Goal: Complete application form

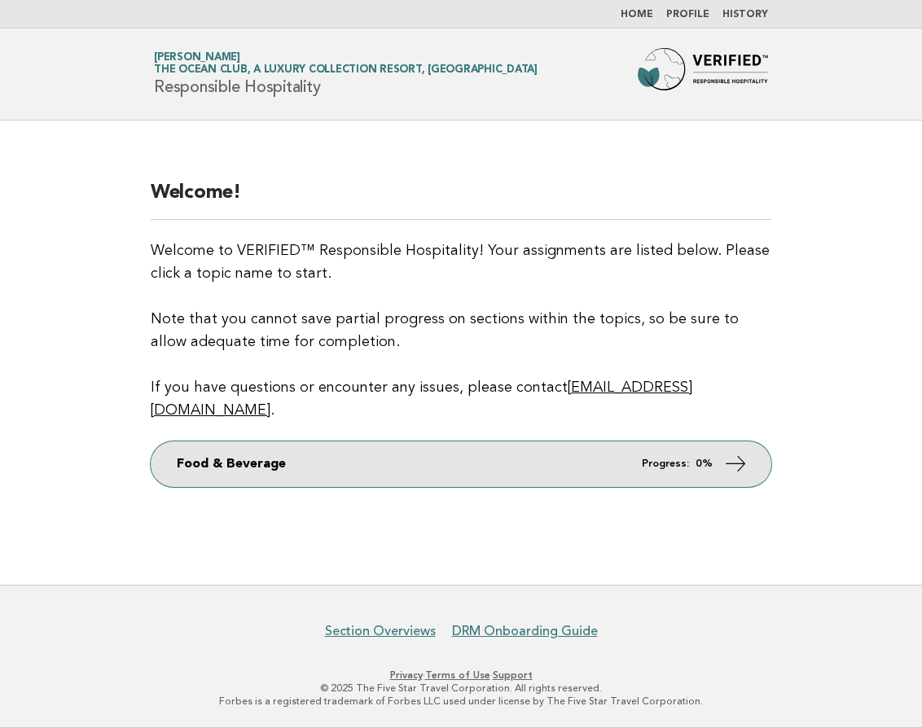
click at [453, 452] on link "Food & Beverage Progress: 0%" at bounding box center [461, 465] width 621 height 46
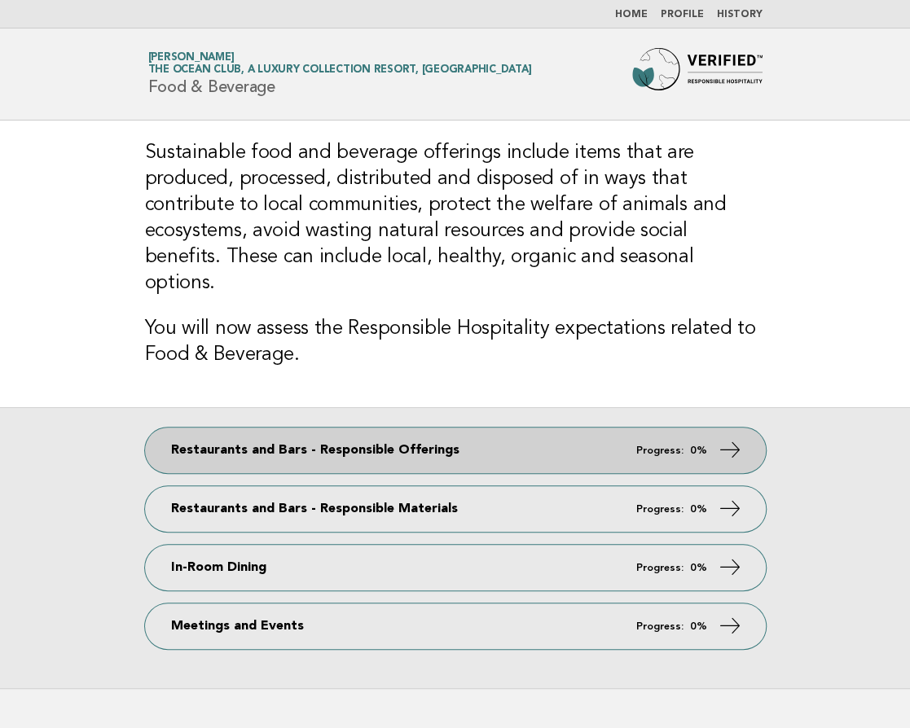
click at [440, 428] on link "Restaurants and Bars - Responsible Offerings Progress: 0%" at bounding box center [455, 451] width 621 height 46
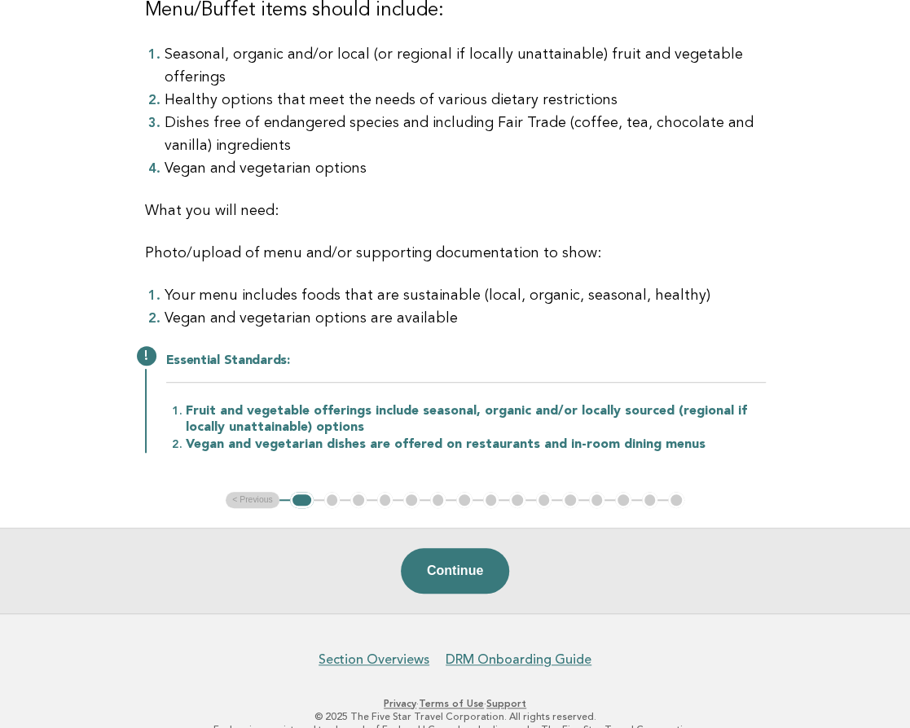
scroll to position [274, 0]
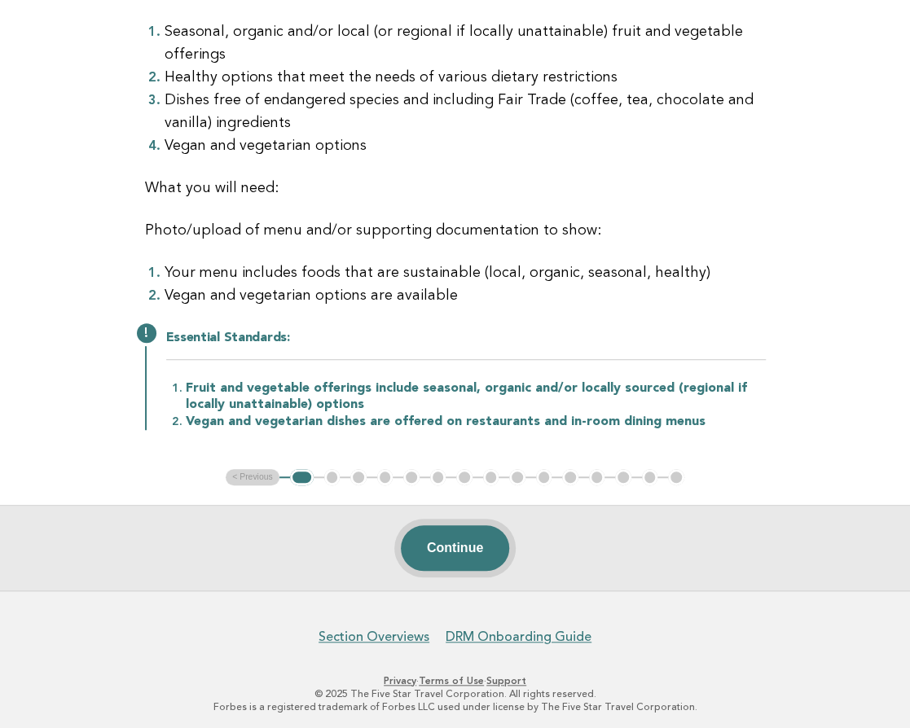
click at [448, 547] on button "Continue" at bounding box center [455, 549] width 108 height 46
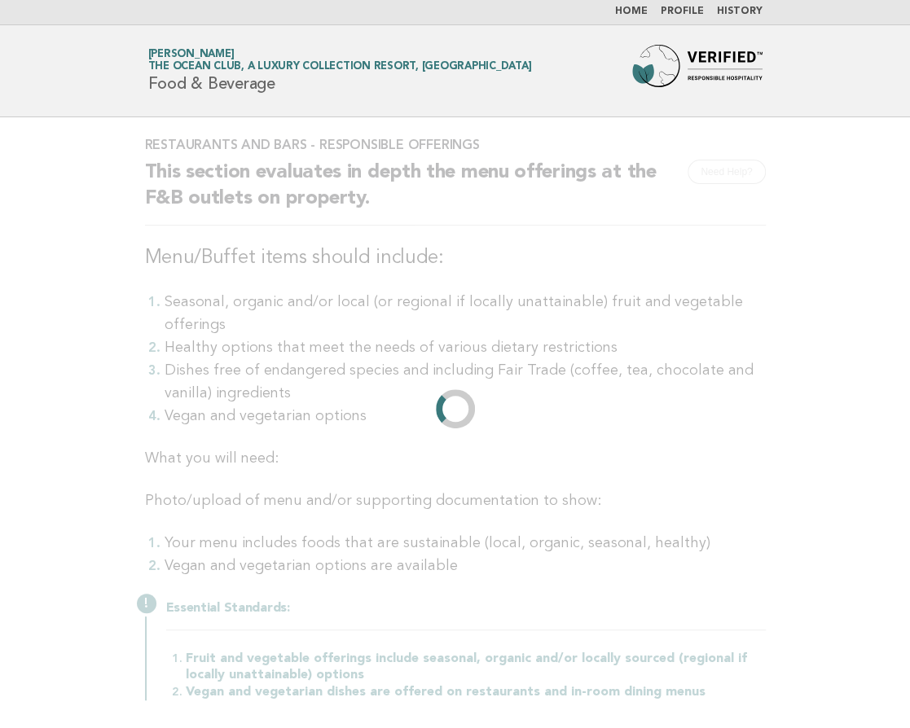
scroll to position [0, 0]
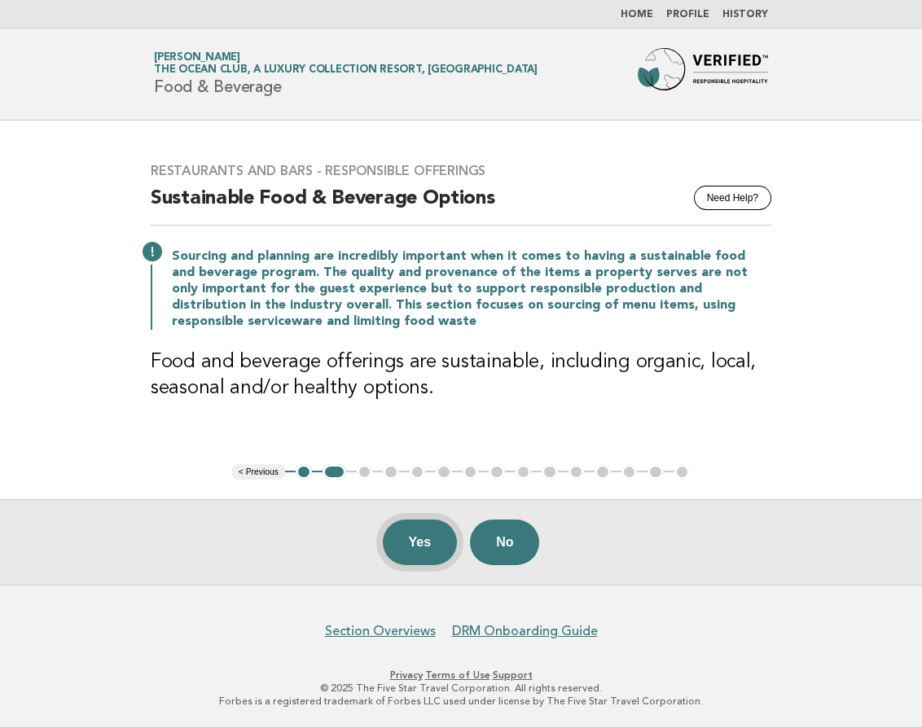
click at [414, 544] on button "Yes" at bounding box center [420, 543] width 75 height 46
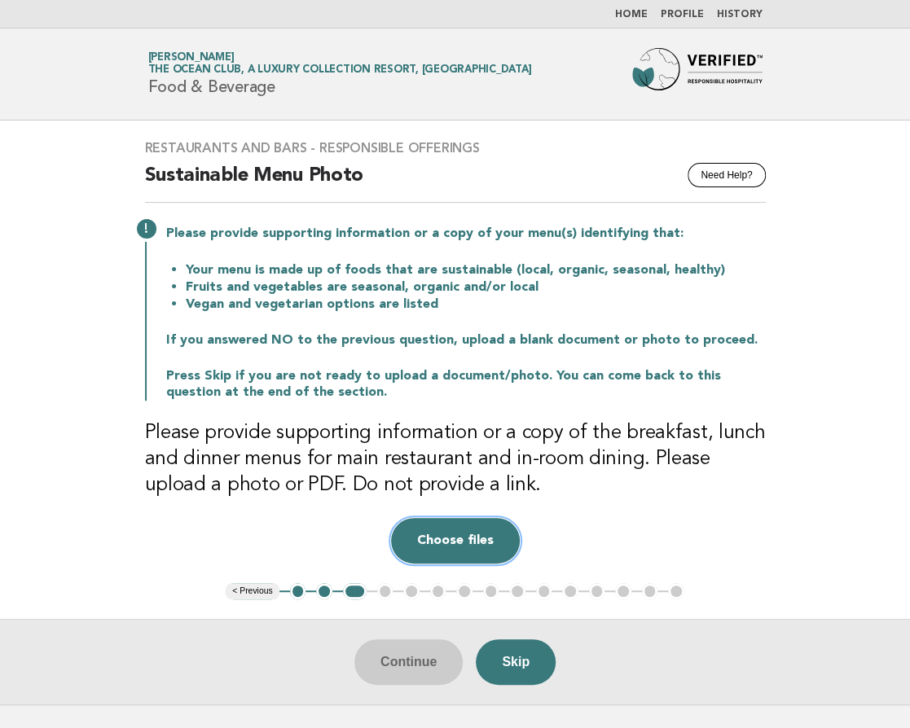
click at [453, 545] on button "Choose files" at bounding box center [455, 541] width 129 height 46
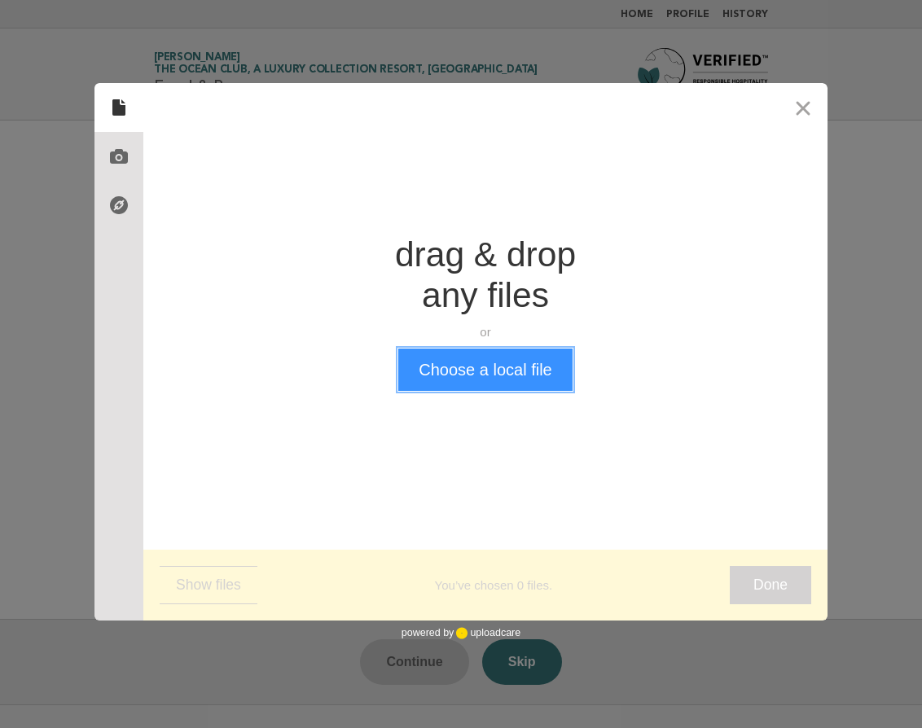
click at [473, 371] on button "Choose a local file" at bounding box center [485, 370] width 174 height 42
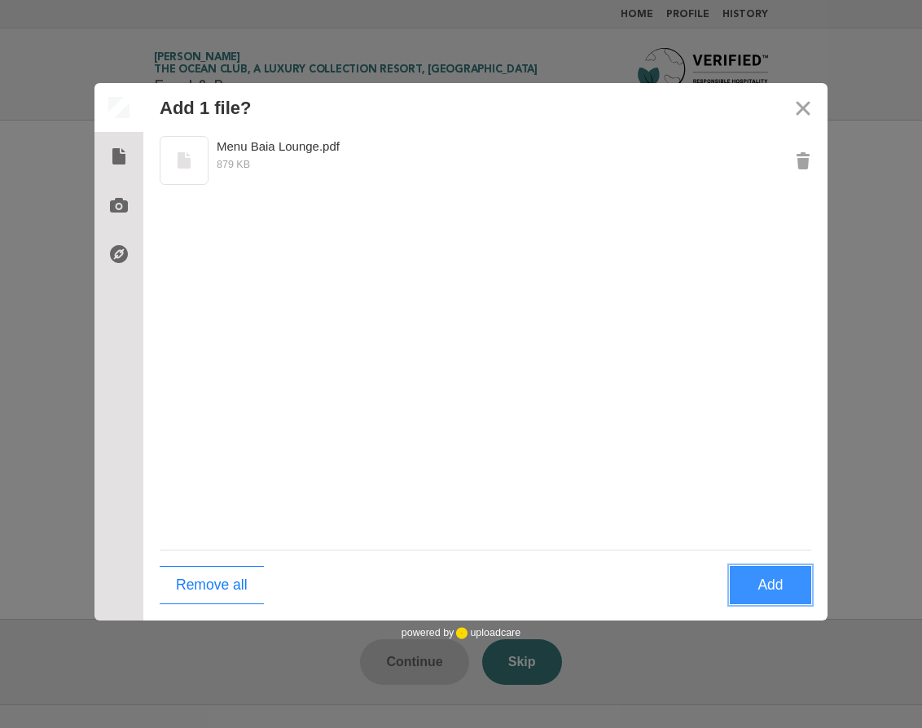
click at [773, 585] on button "Add" at bounding box center [770, 585] width 81 height 38
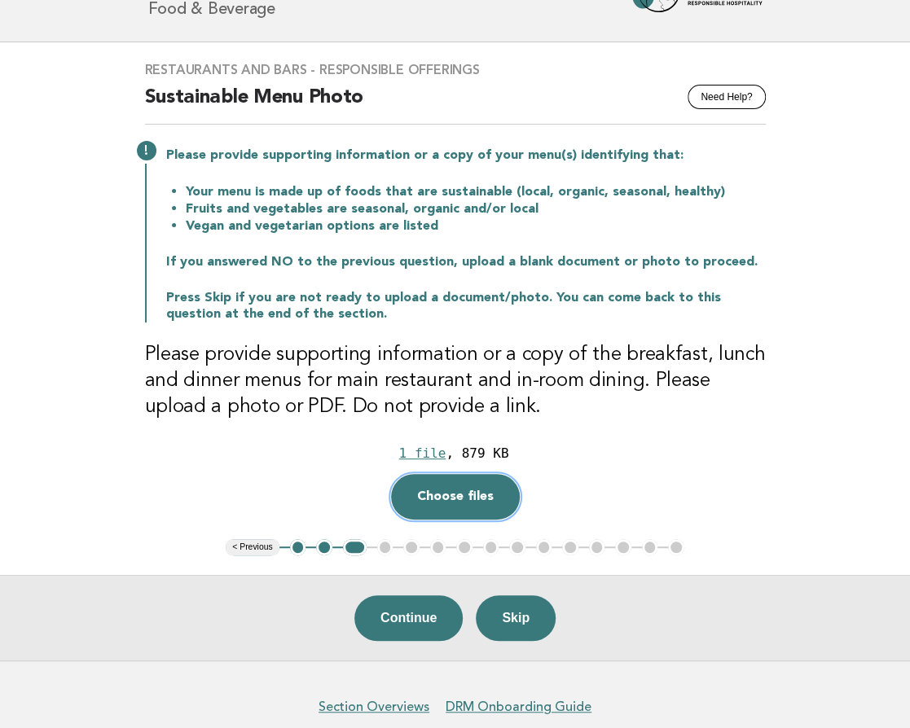
scroll to position [81, 0]
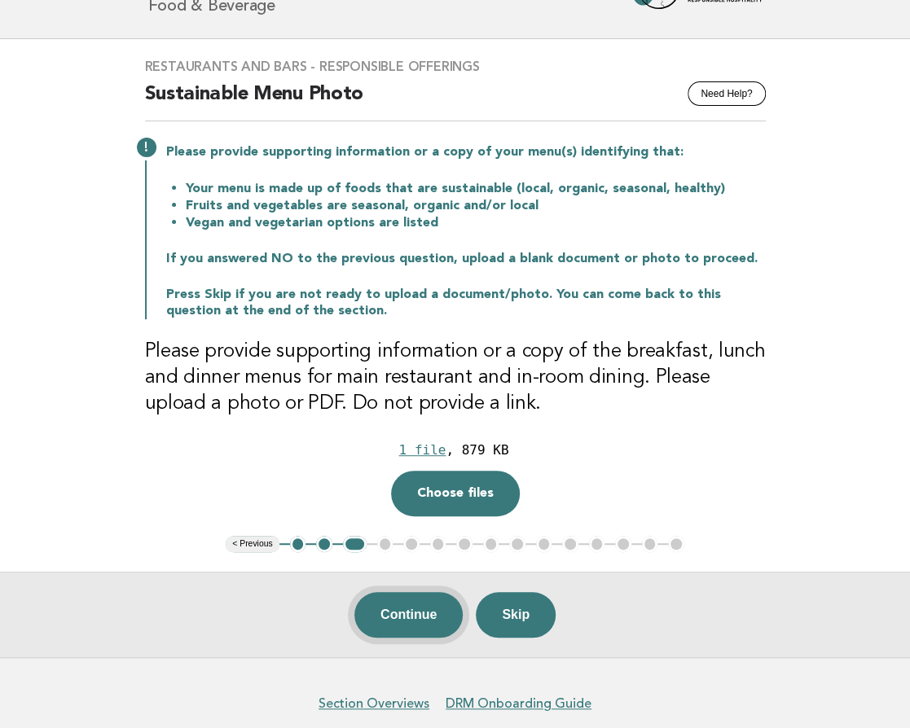
click at [391, 614] on button "Continue" at bounding box center [408, 615] width 108 height 46
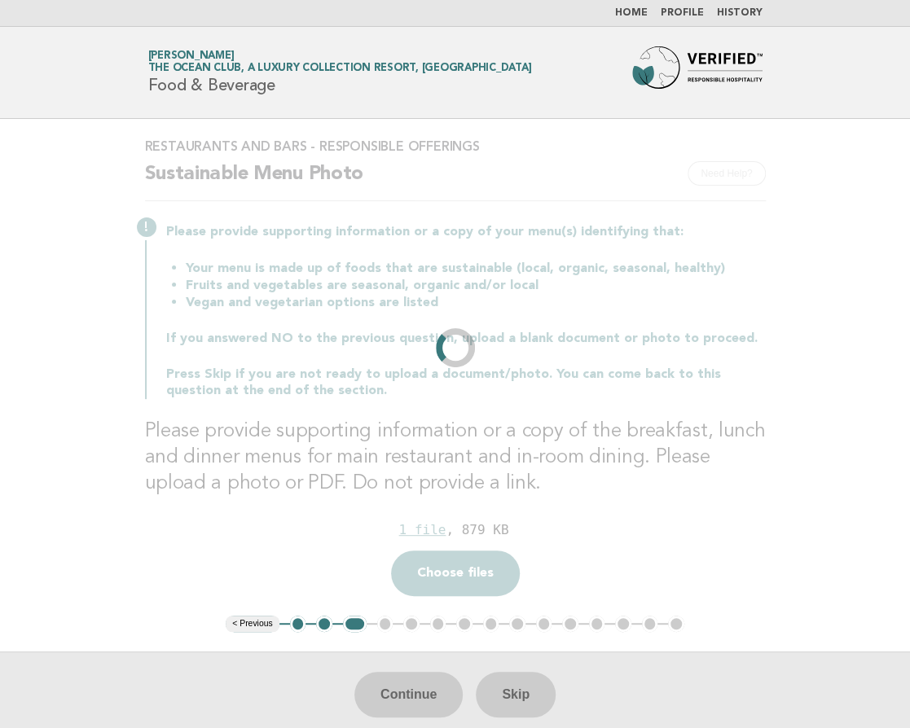
scroll to position [0, 0]
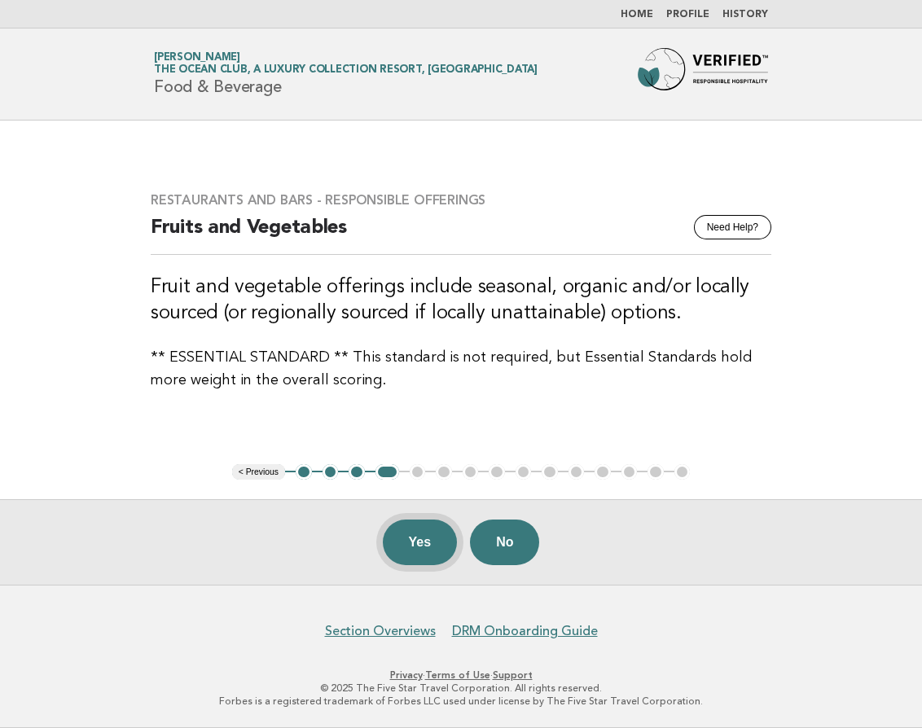
click at [419, 543] on button "Yes" at bounding box center [420, 543] width 75 height 46
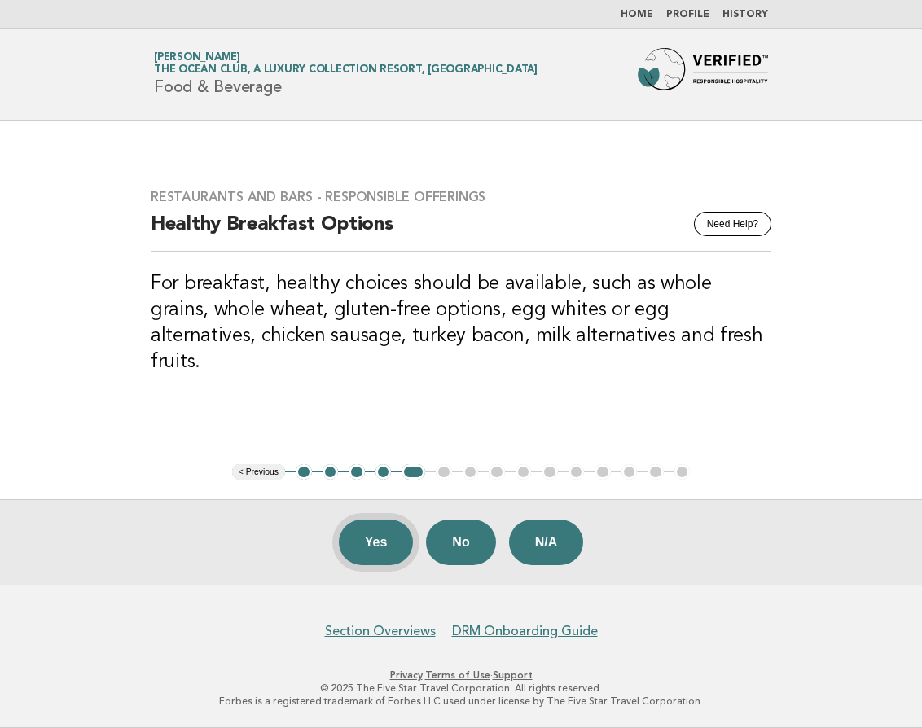
click at [367, 546] on button "Yes" at bounding box center [376, 543] width 75 height 46
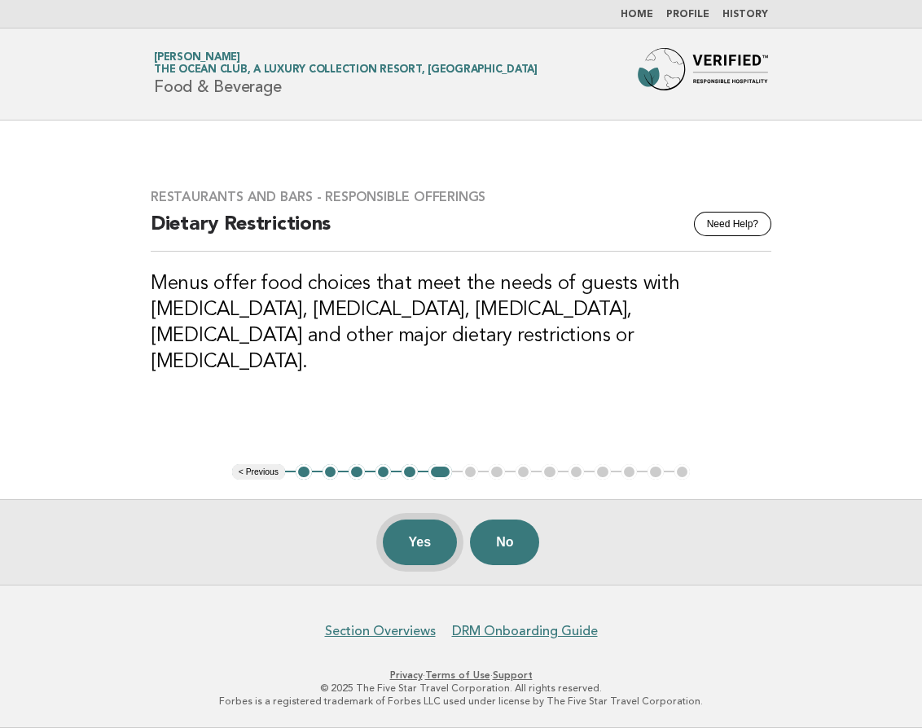
click at [420, 542] on button "Yes" at bounding box center [420, 543] width 75 height 46
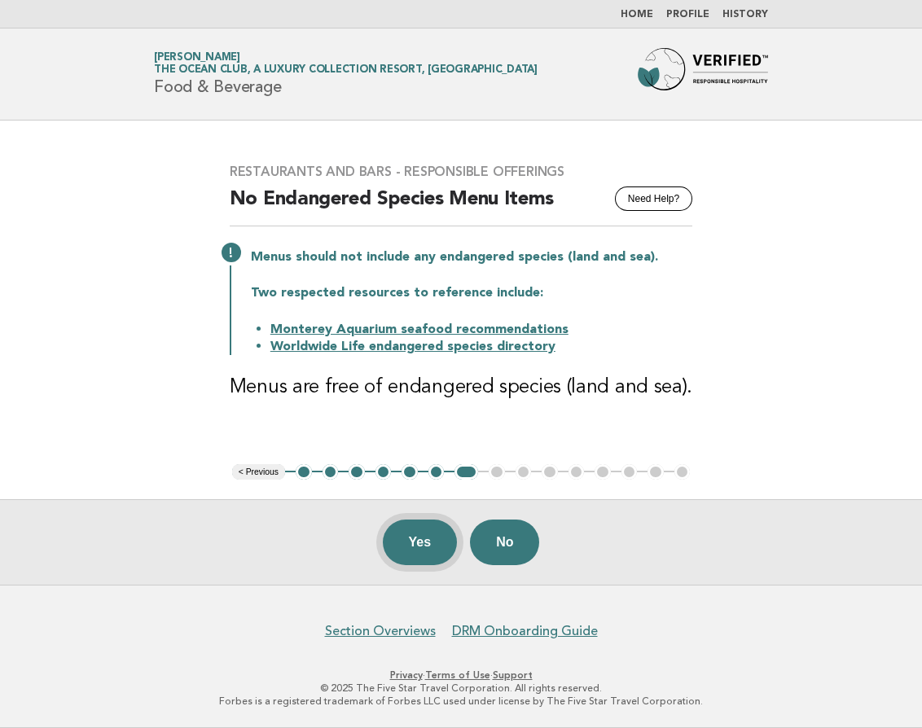
click at [408, 546] on button "Yes" at bounding box center [420, 543] width 75 height 46
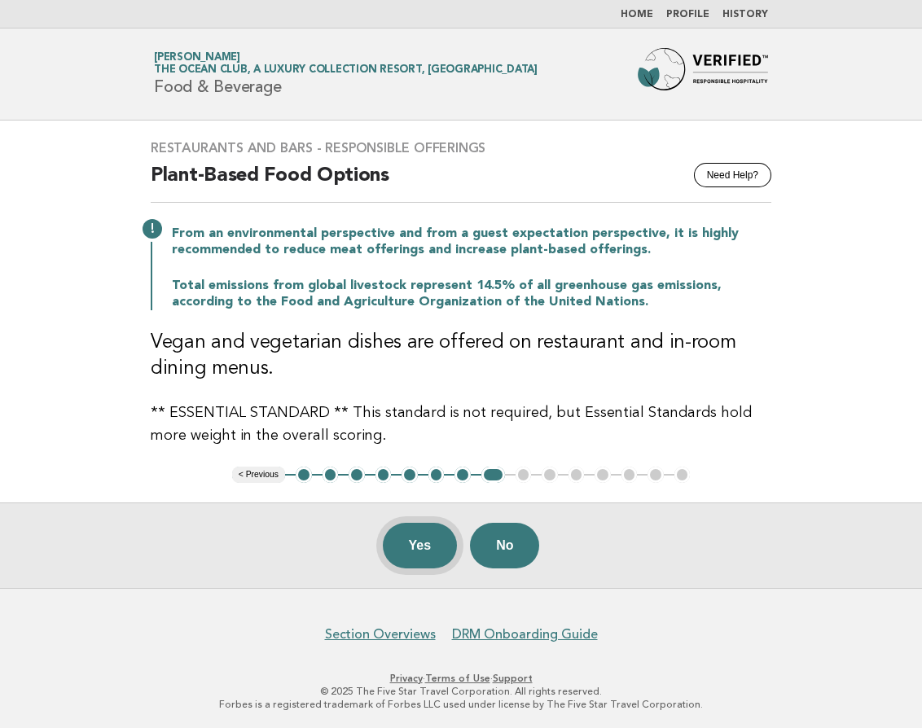
click at [420, 541] on button "Yes" at bounding box center [420, 546] width 75 height 46
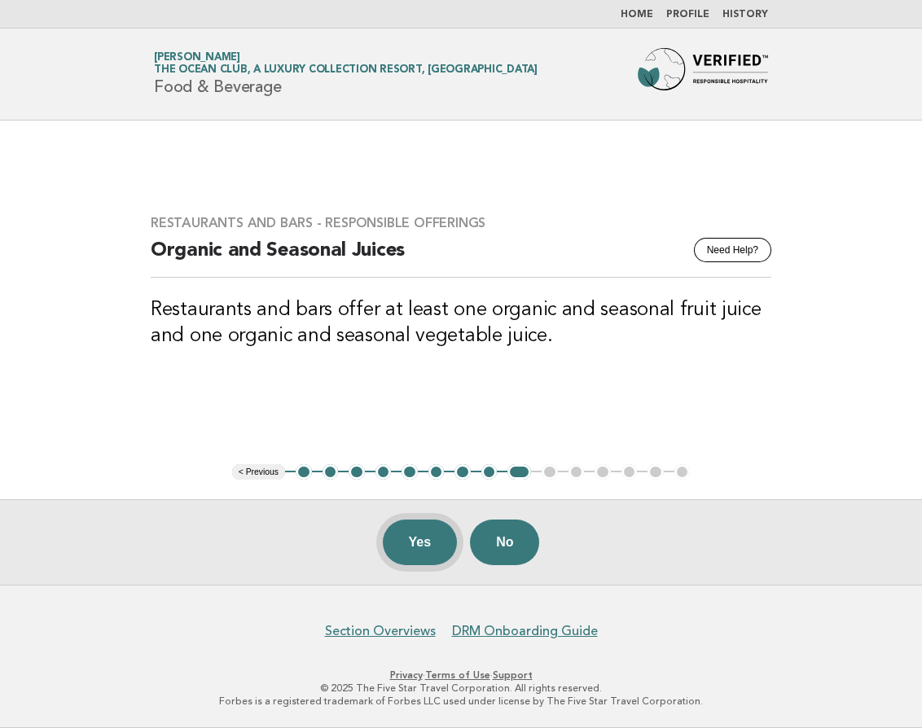
click at [408, 547] on button "Yes" at bounding box center [420, 543] width 75 height 46
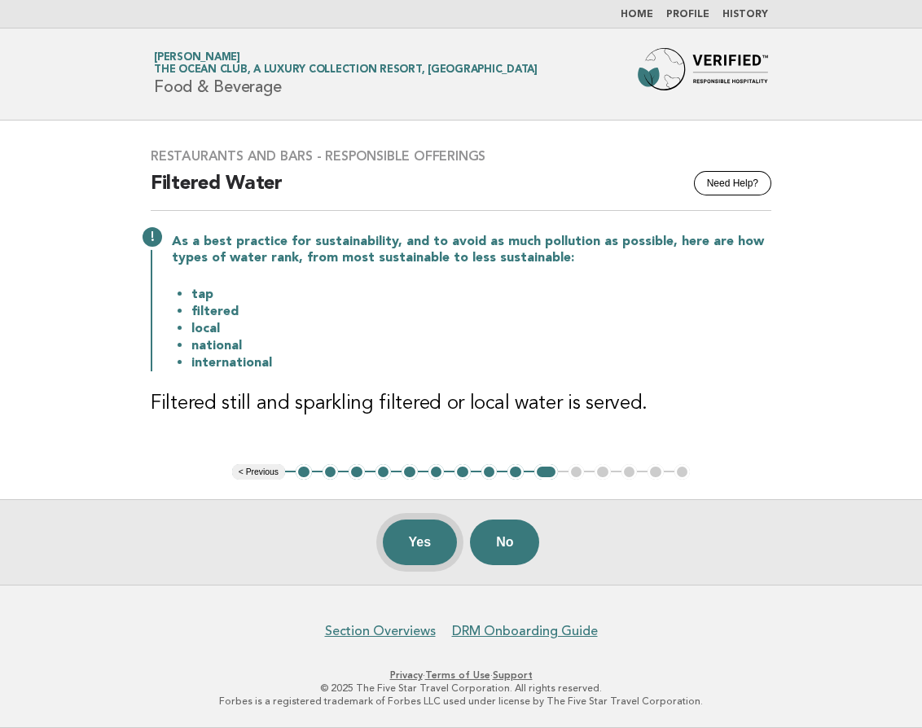
click at [408, 542] on button "Yes" at bounding box center [420, 543] width 75 height 46
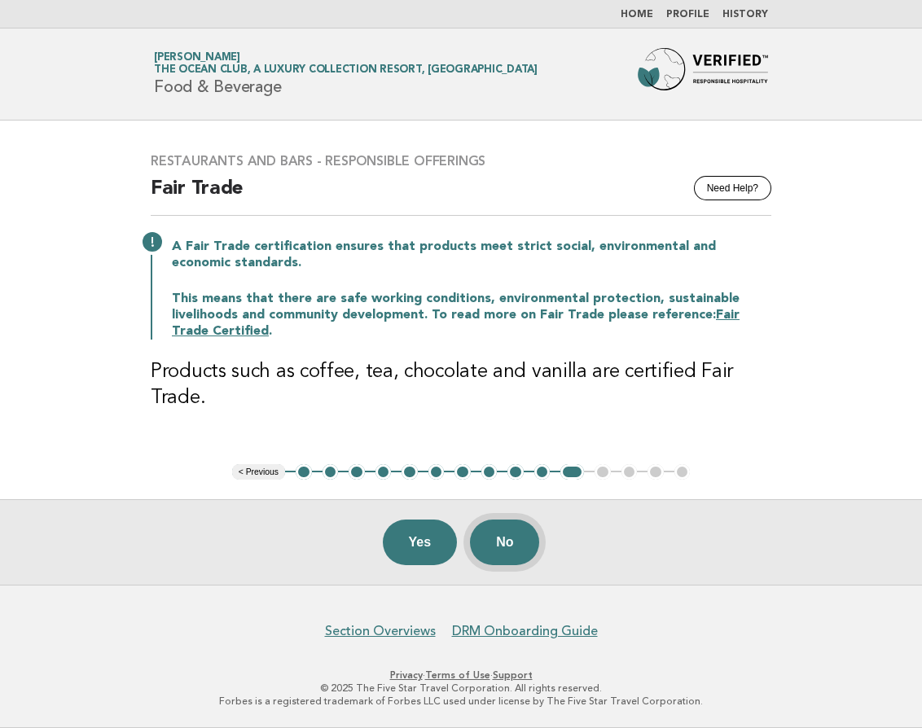
click at [518, 550] on button "No" at bounding box center [504, 543] width 69 height 46
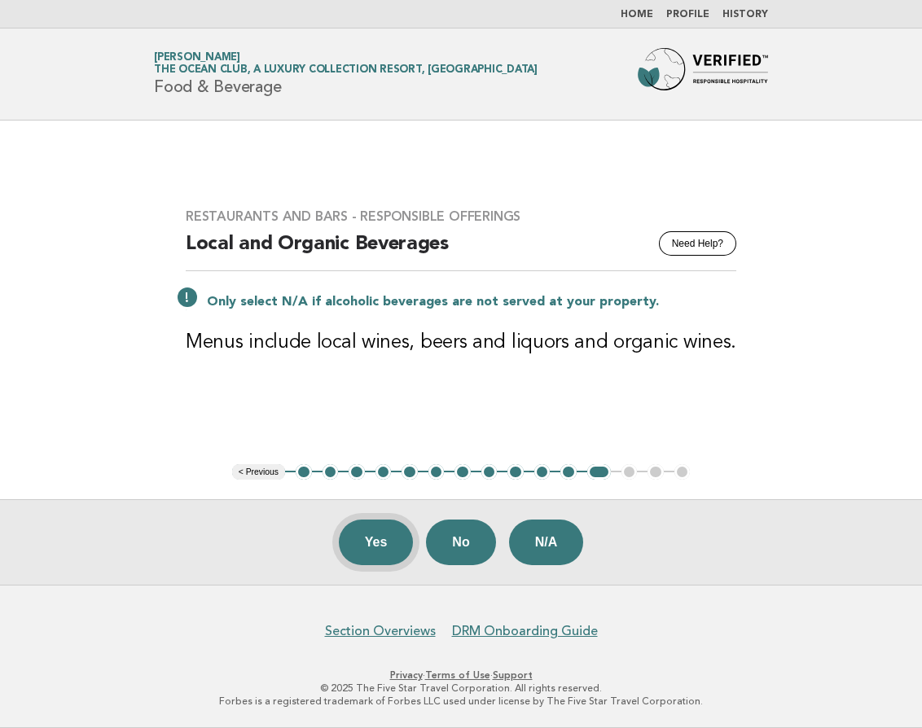
click at [365, 555] on button "Yes" at bounding box center [376, 543] width 75 height 46
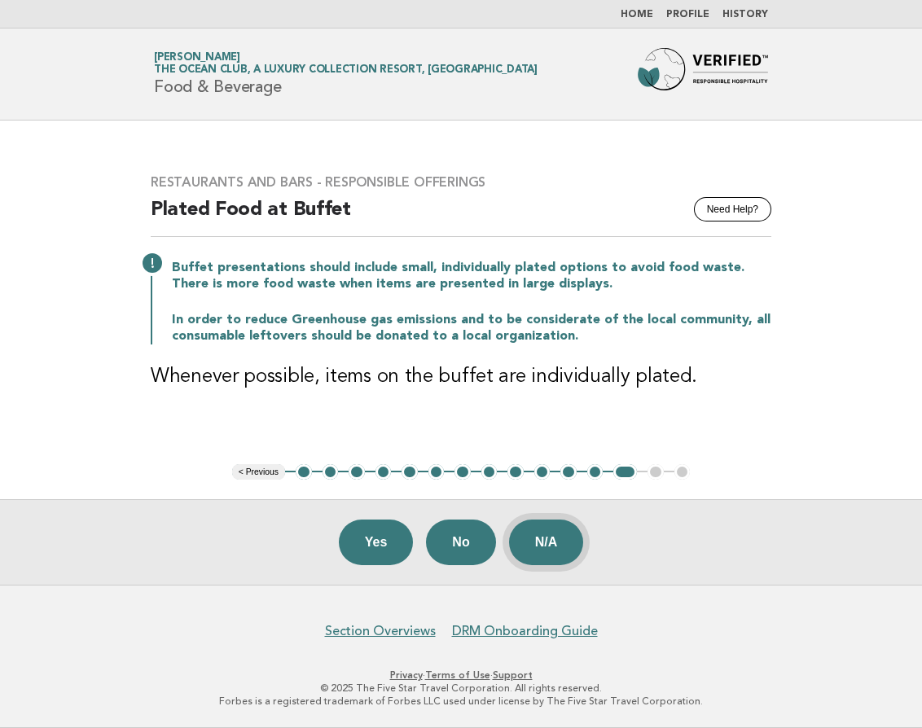
click at [551, 548] on button "N/A" at bounding box center [546, 543] width 75 height 46
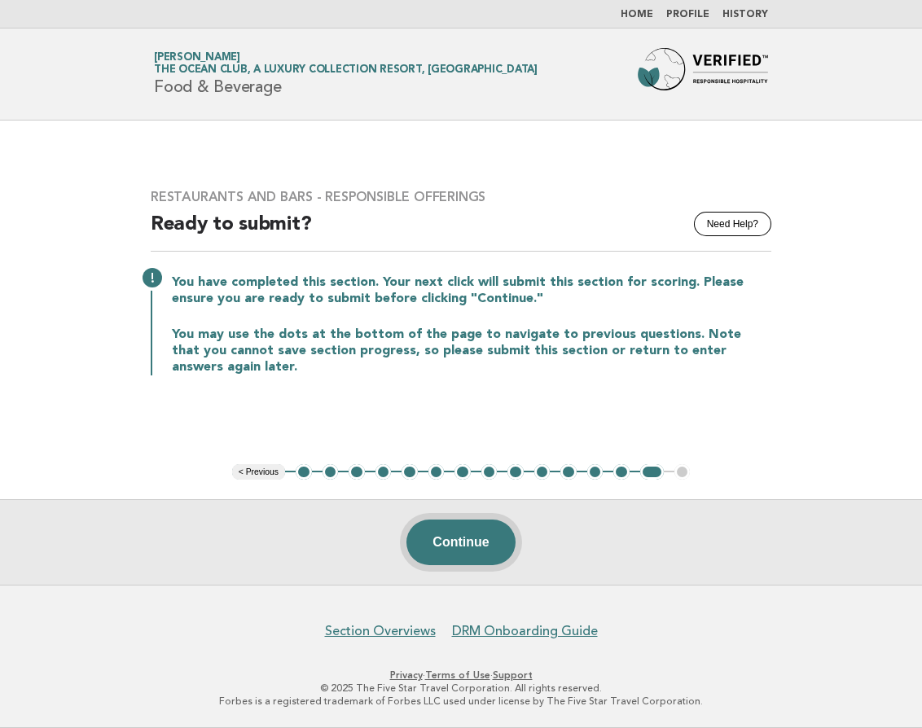
click at [459, 543] on button "Continue" at bounding box center [461, 543] width 108 height 46
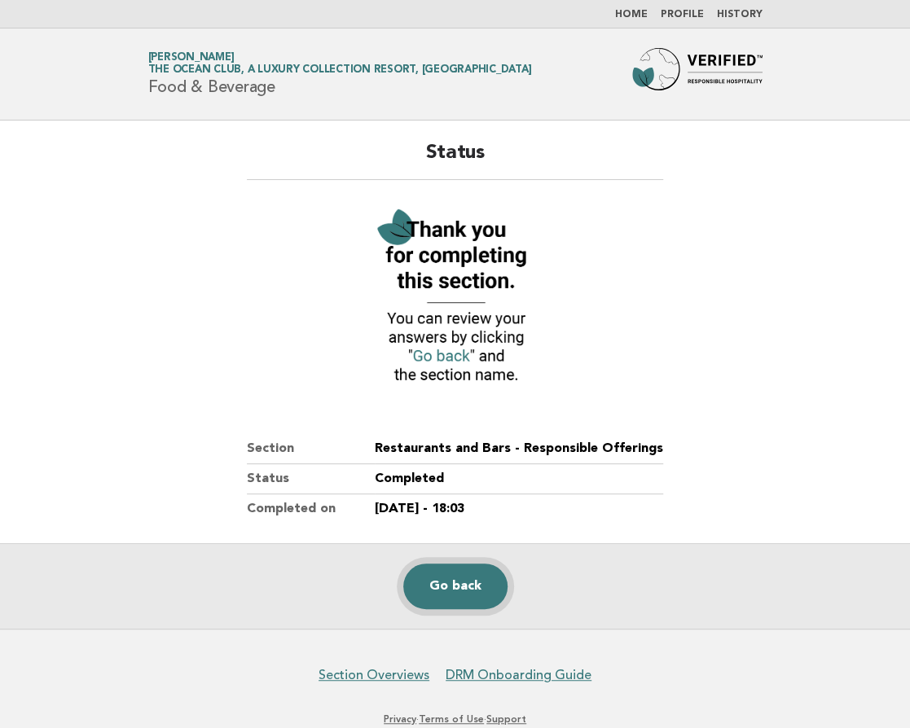
click at [446, 590] on link "Go back" at bounding box center [455, 587] width 104 height 46
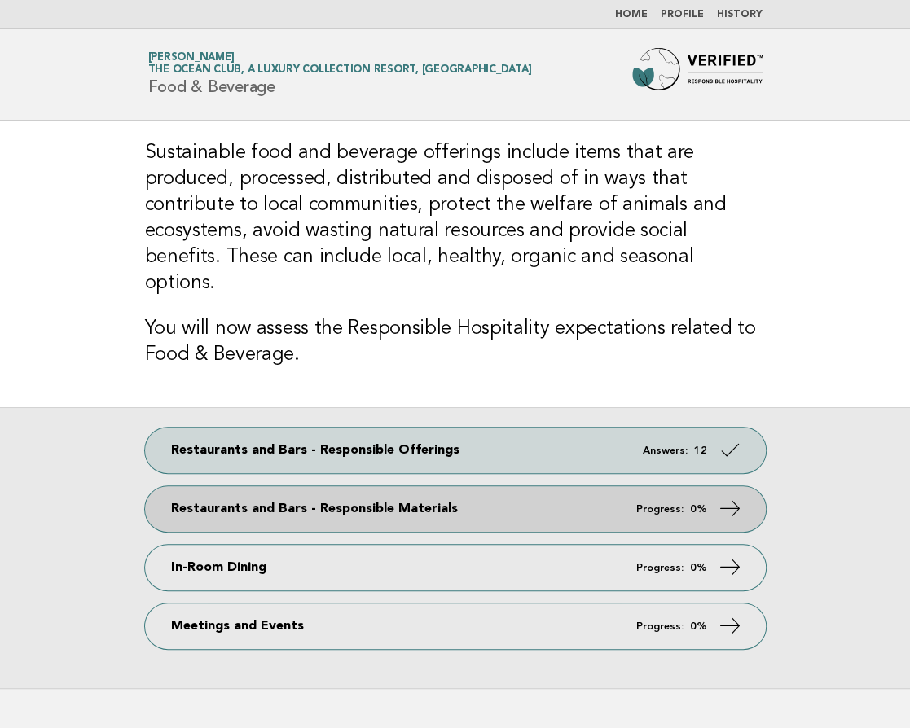
click at [392, 486] on link "Restaurants and Bars - Responsible Materials Progress: 0%" at bounding box center [455, 509] width 621 height 46
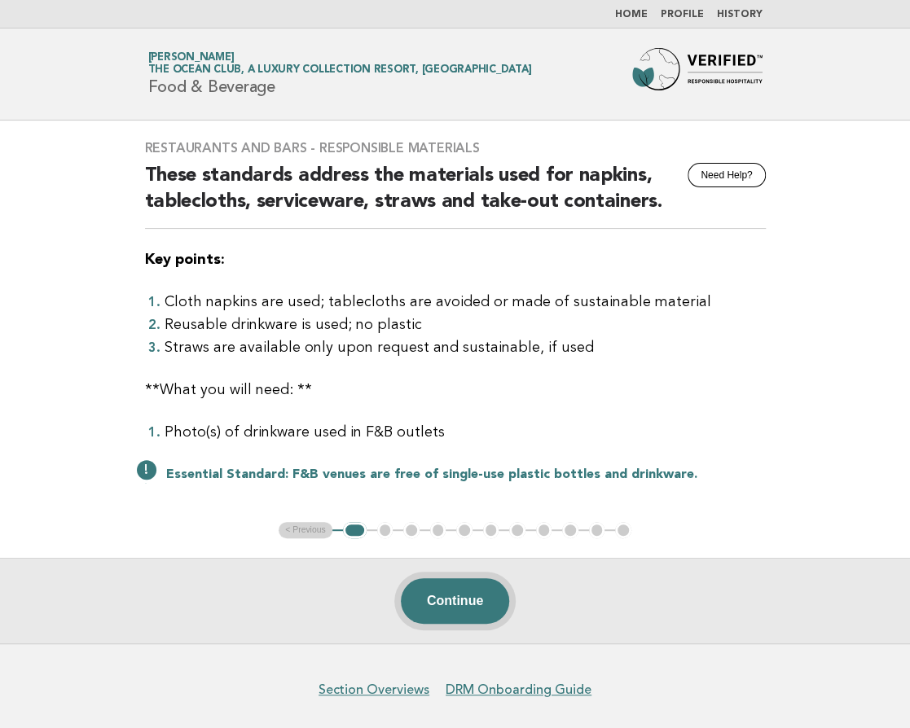
click at [449, 608] on button "Continue" at bounding box center [455, 601] width 108 height 46
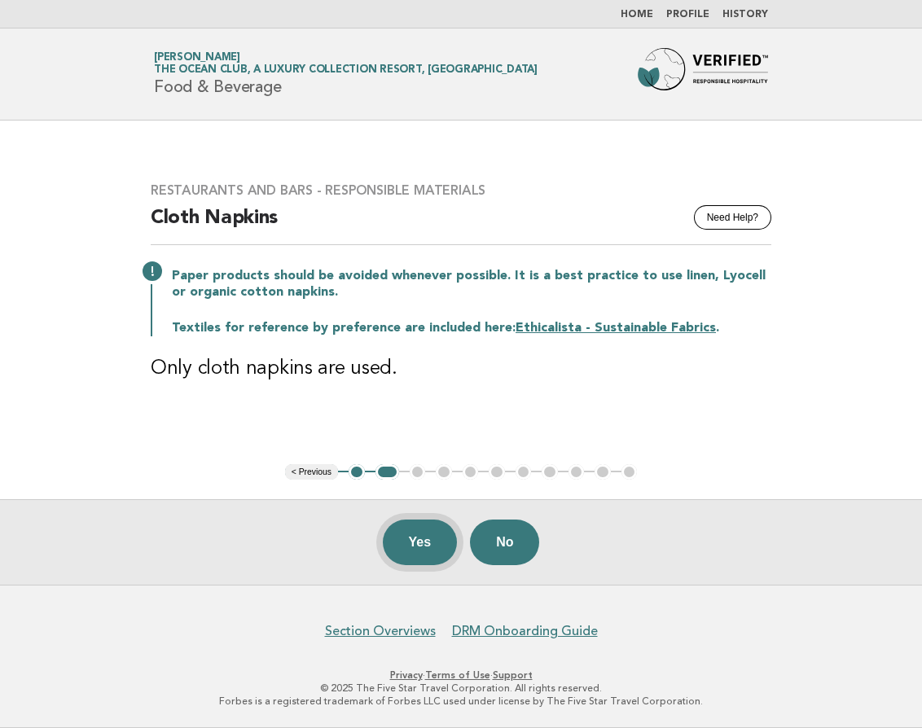
click at [422, 544] on button "Yes" at bounding box center [420, 543] width 75 height 46
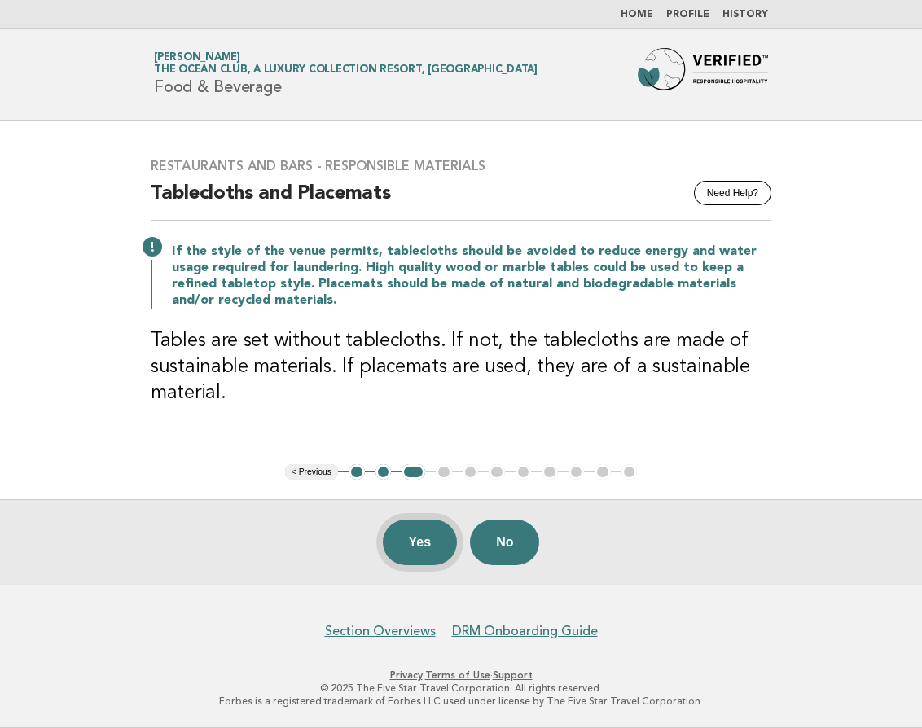
click at [419, 544] on button "Yes" at bounding box center [420, 543] width 75 height 46
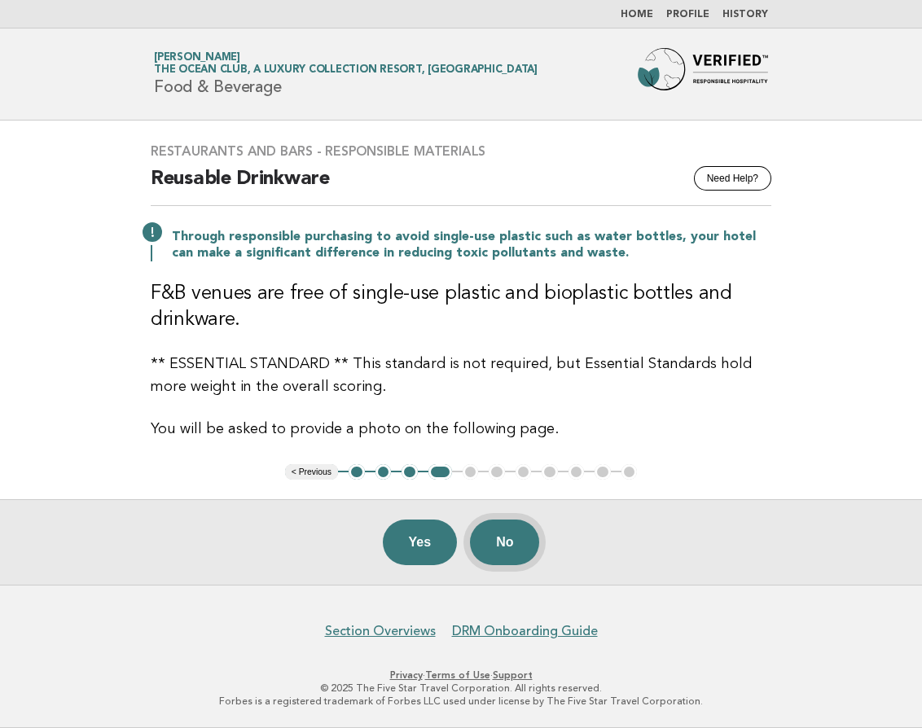
click at [508, 539] on button "No" at bounding box center [504, 543] width 69 height 46
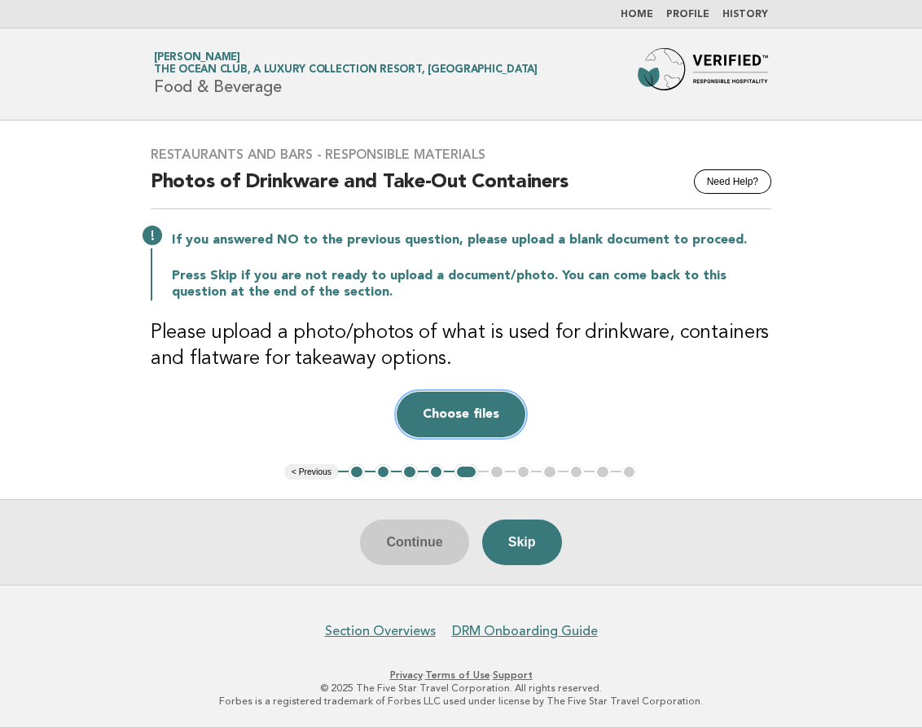
click at [477, 415] on button "Choose files" at bounding box center [461, 415] width 129 height 46
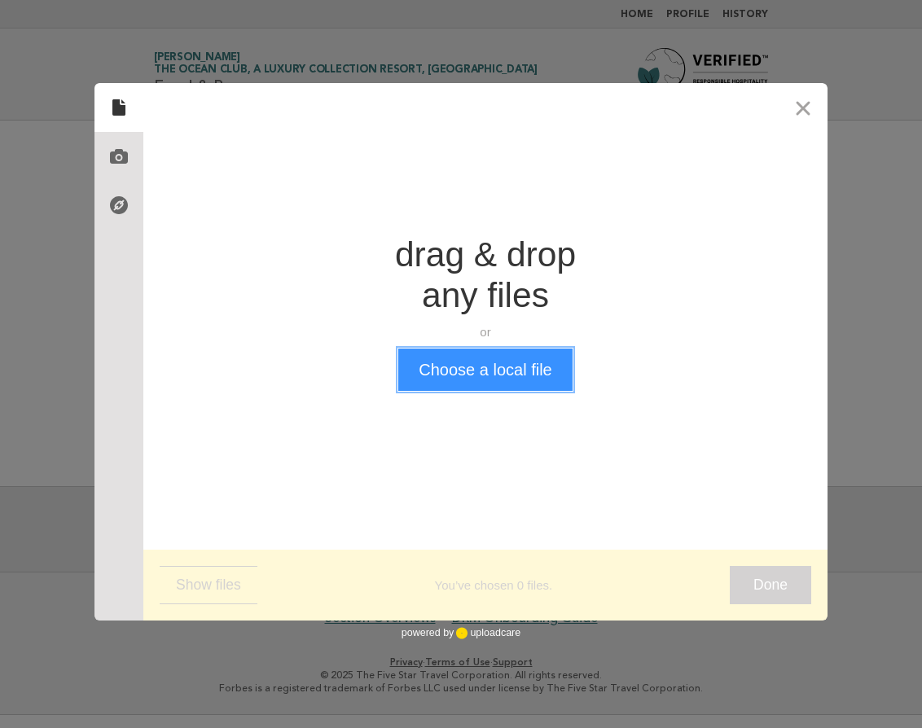
click at [476, 380] on button "Choose a local file" at bounding box center [485, 370] width 174 height 42
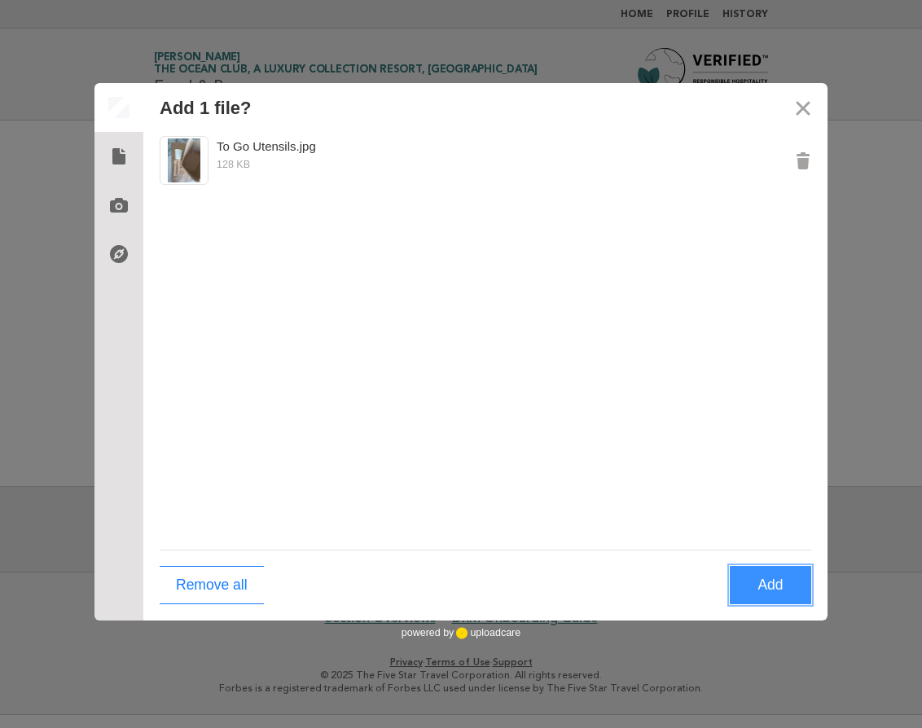
click at [772, 581] on button "Add" at bounding box center [770, 585] width 81 height 38
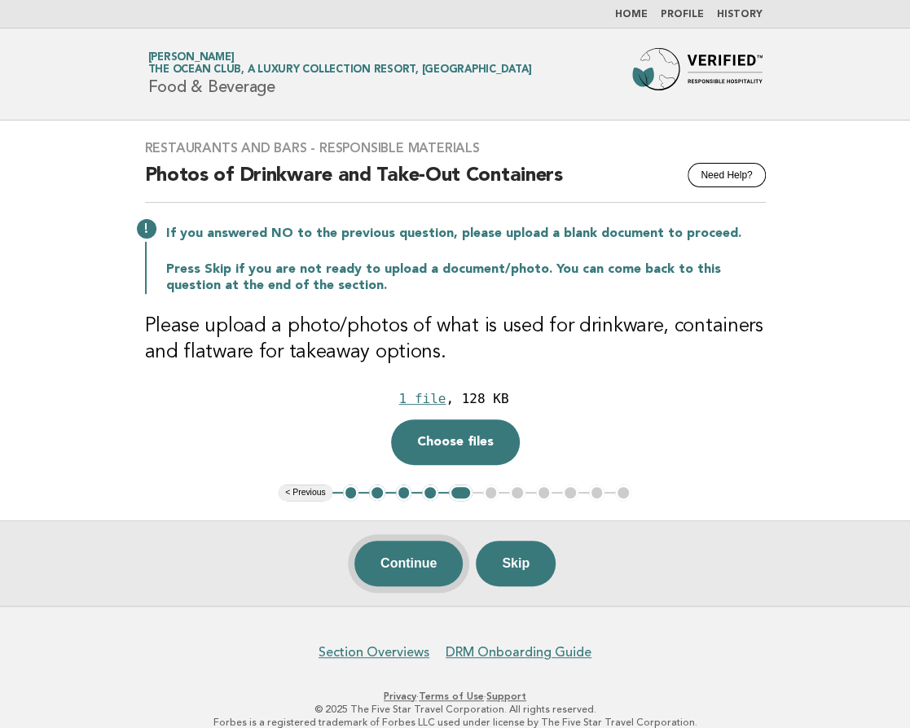
click at [395, 561] on button "Continue" at bounding box center [408, 564] width 108 height 46
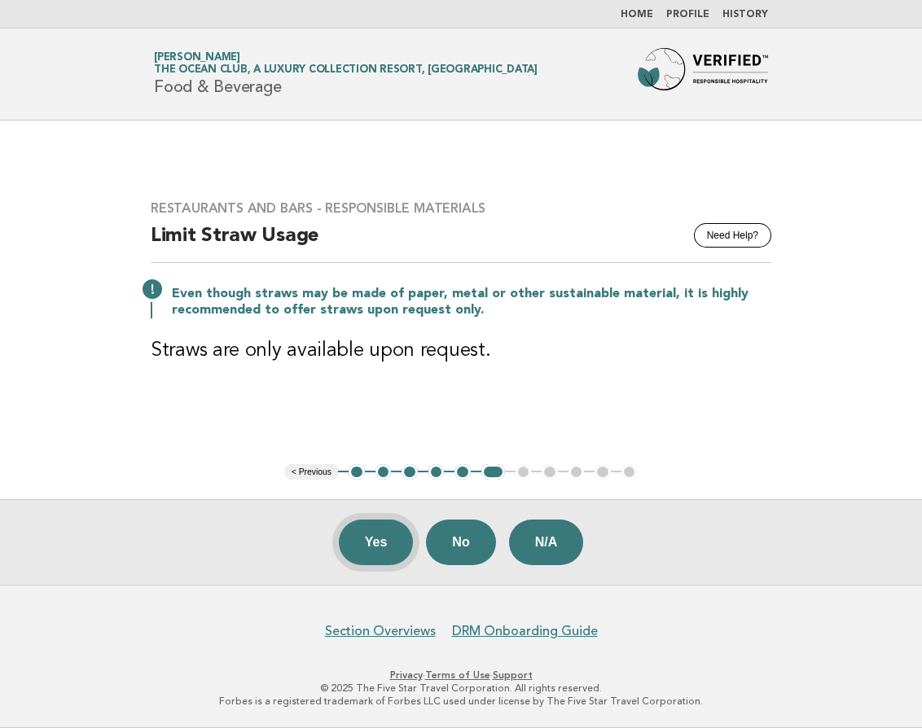
click at [364, 544] on button "Yes" at bounding box center [376, 543] width 75 height 46
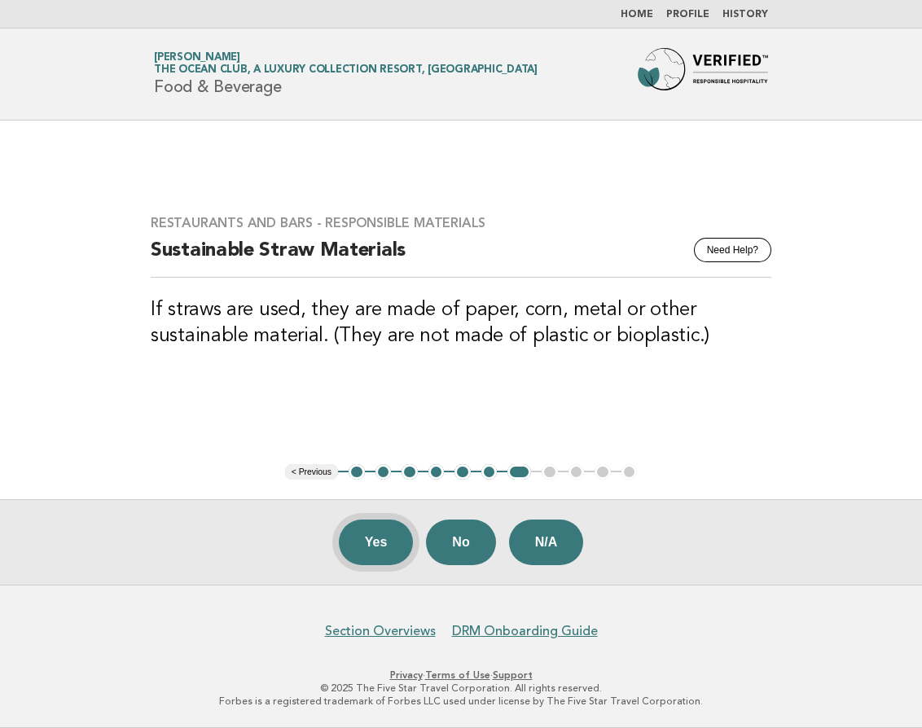
click at [370, 543] on button "Yes" at bounding box center [376, 543] width 75 height 46
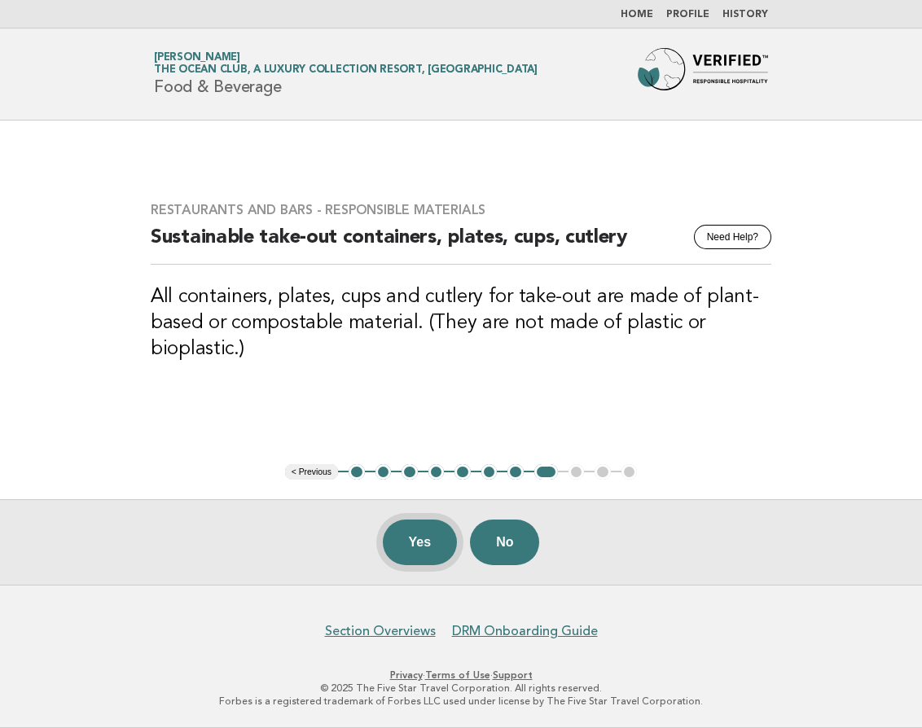
click at [414, 539] on button "Yes" at bounding box center [420, 543] width 75 height 46
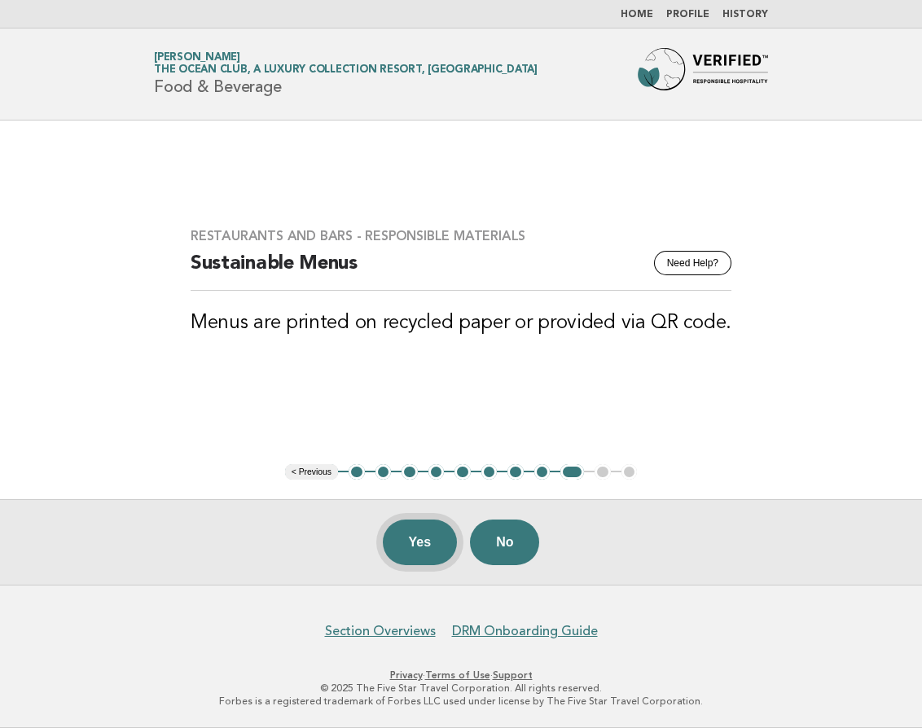
click at [416, 544] on button "Yes" at bounding box center [420, 543] width 75 height 46
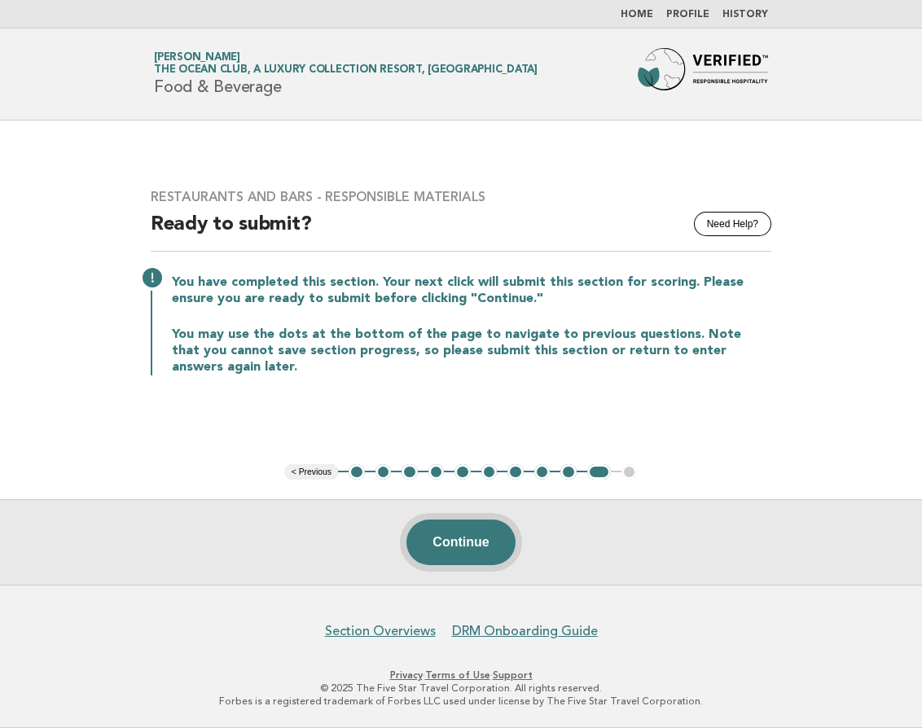
click at [468, 550] on button "Continue" at bounding box center [461, 543] width 108 height 46
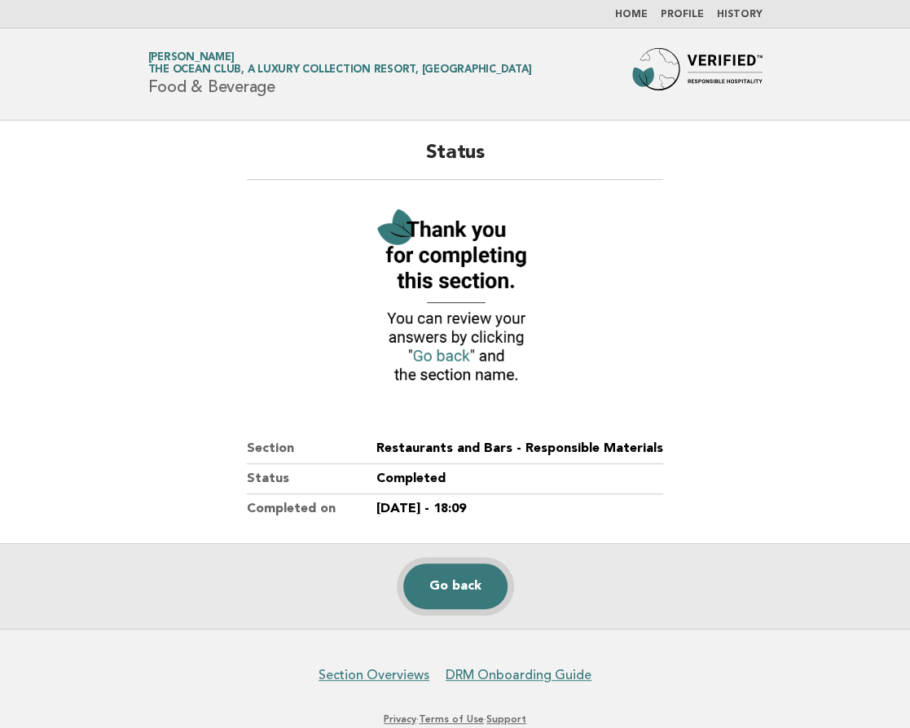
click at [460, 586] on link "Go back" at bounding box center [455, 587] width 104 height 46
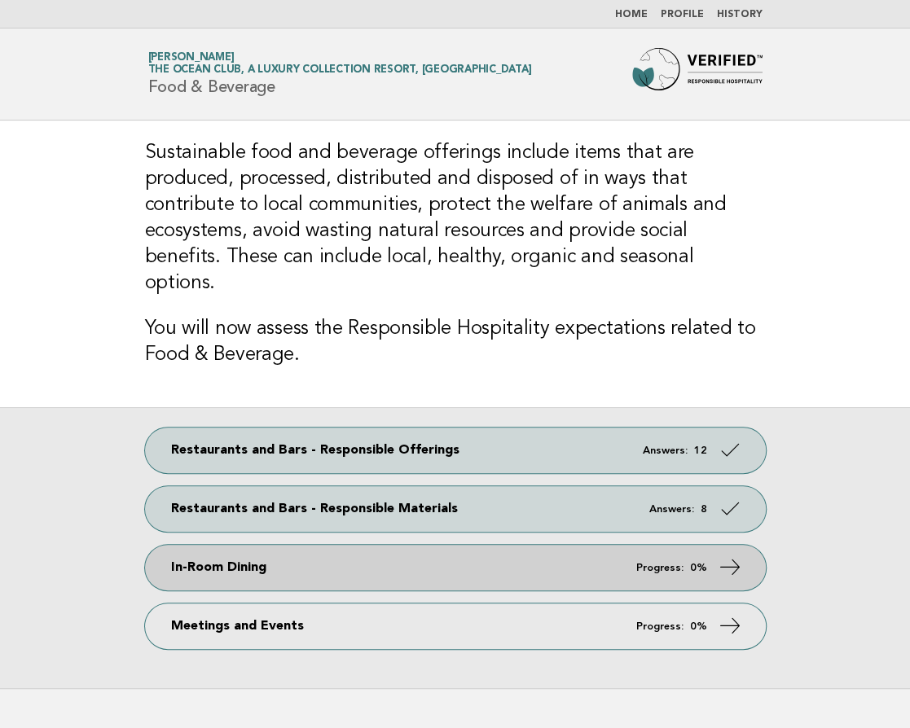
click at [488, 545] on link "In-Room Dining Progress: 0%" at bounding box center [455, 568] width 621 height 46
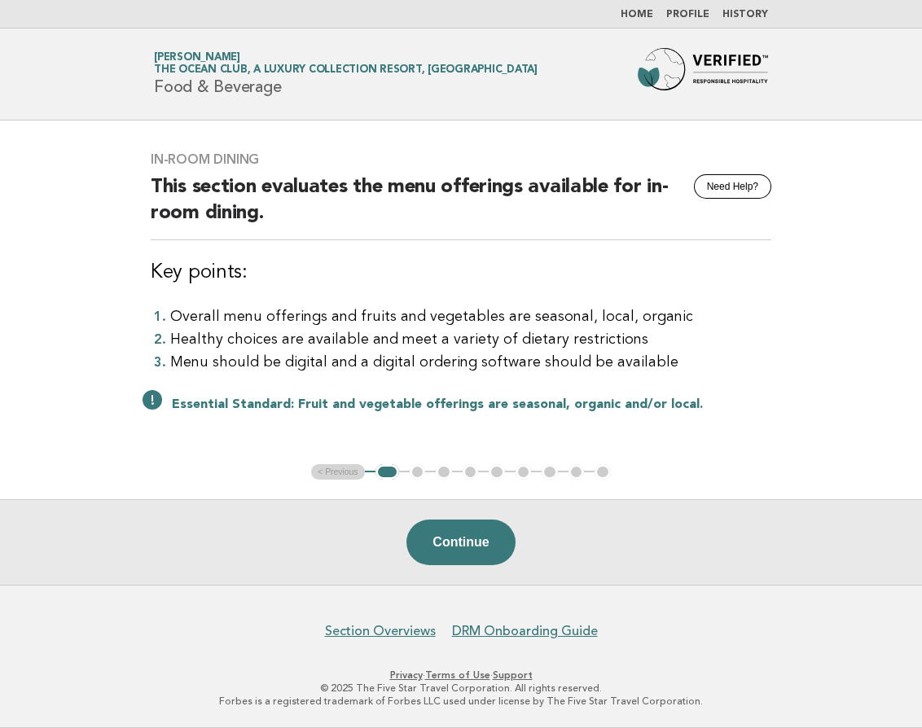
click at [464, 551] on button "Continue" at bounding box center [461, 543] width 108 height 46
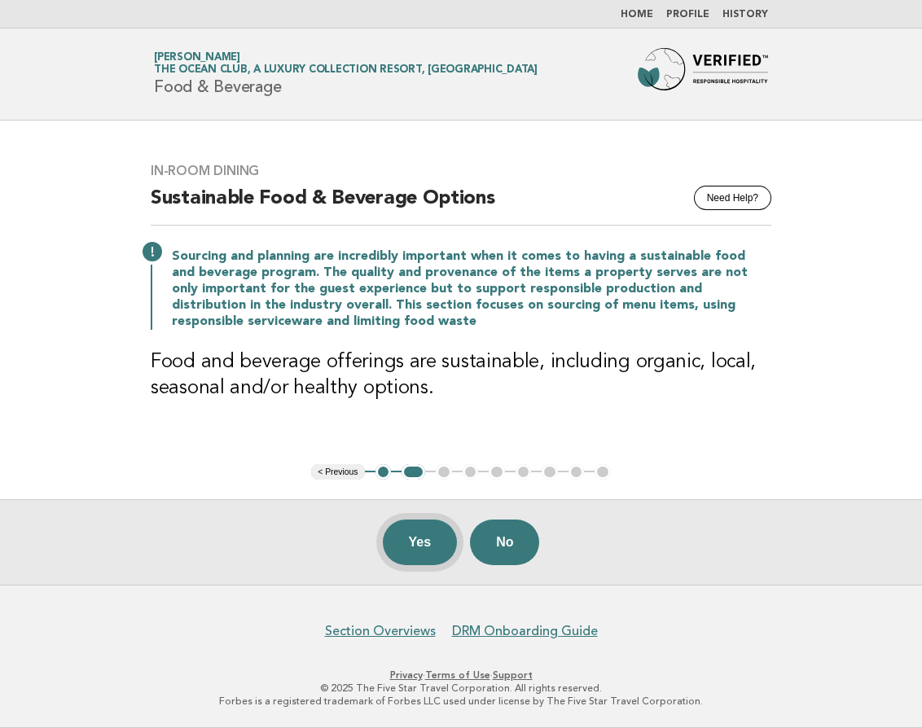
click at [427, 536] on button "Yes" at bounding box center [420, 543] width 75 height 46
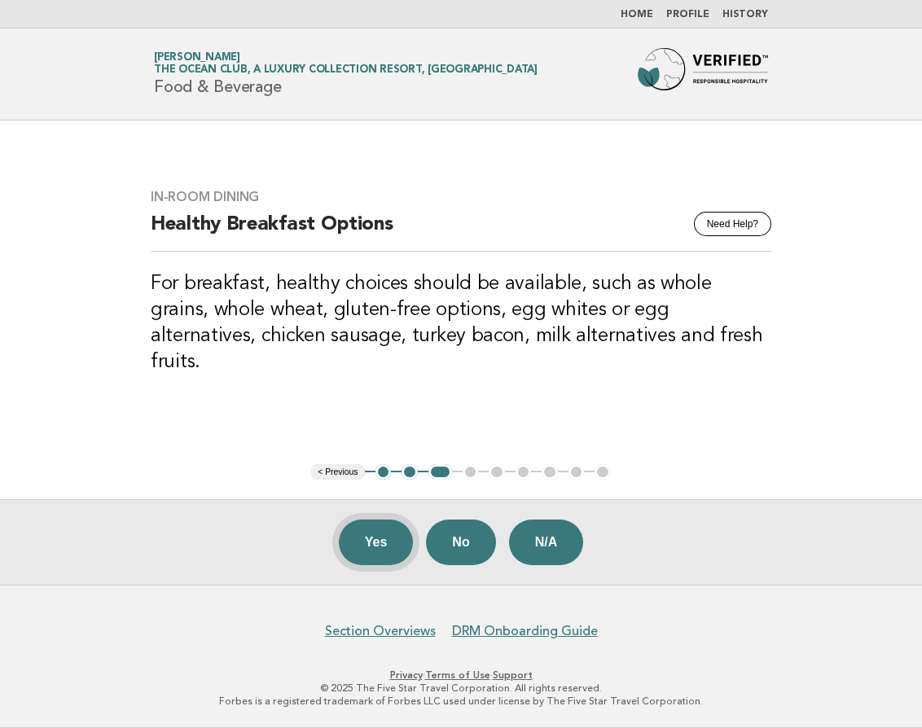
click at [371, 544] on button "Yes" at bounding box center [376, 543] width 75 height 46
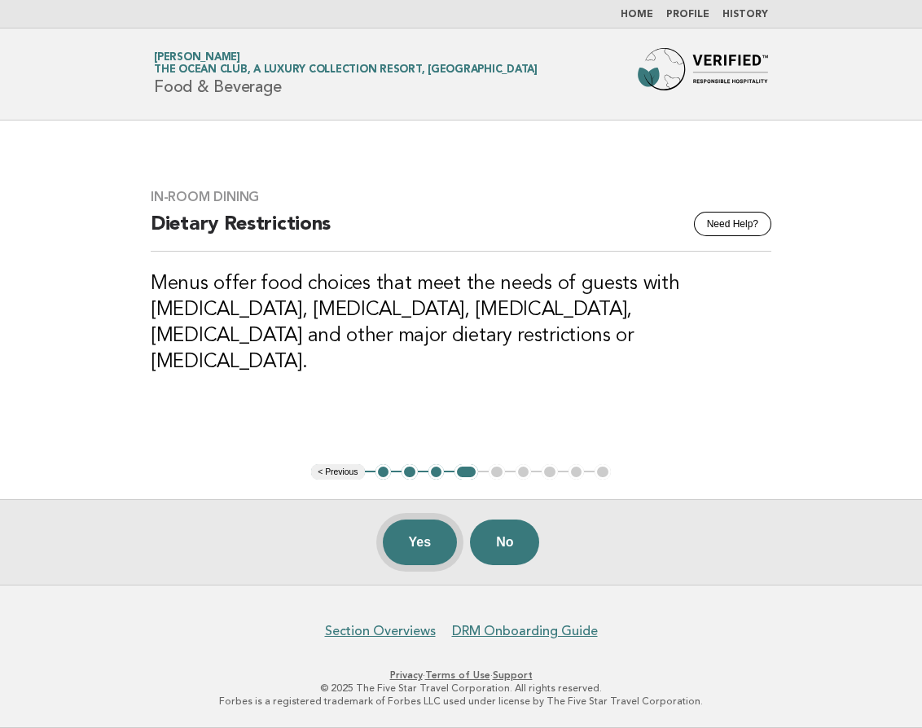
click at [408, 544] on button "Yes" at bounding box center [420, 543] width 75 height 46
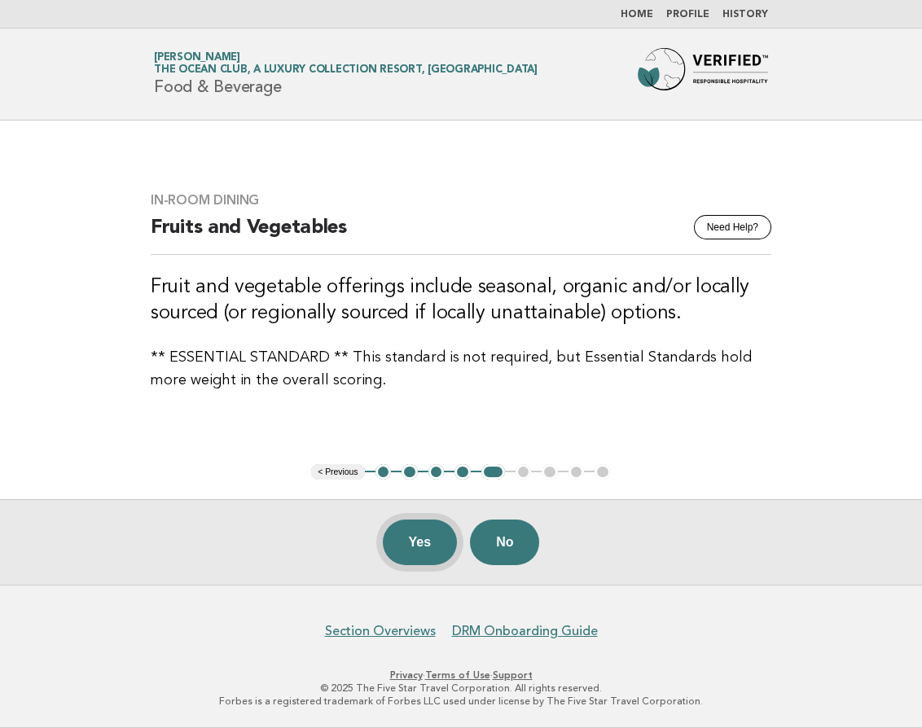
click at [412, 544] on button "Yes" at bounding box center [420, 543] width 75 height 46
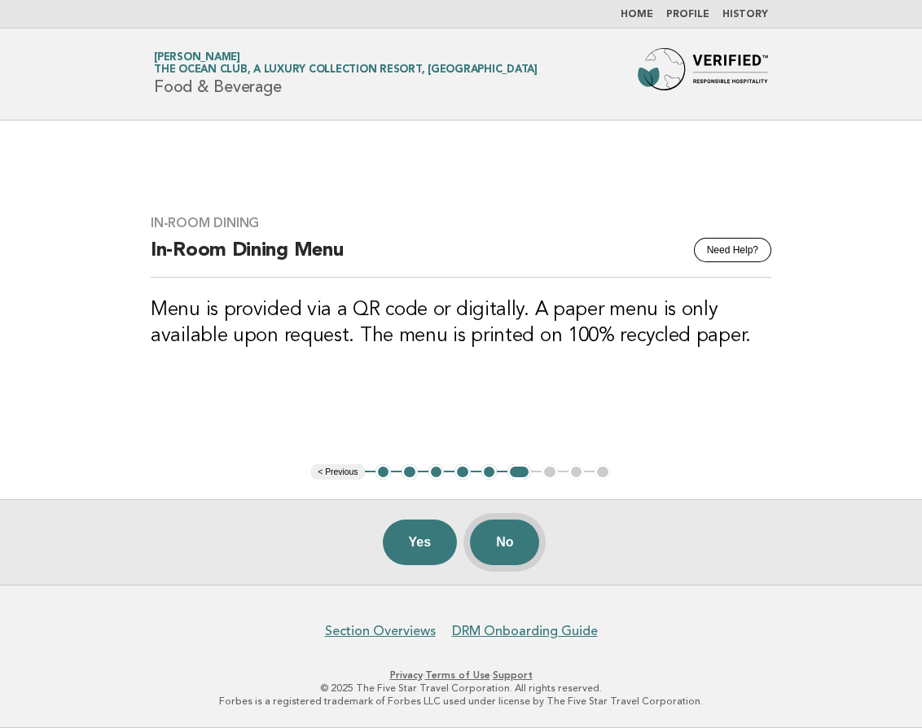
click at [517, 544] on button "No" at bounding box center [504, 543] width 69 height 46
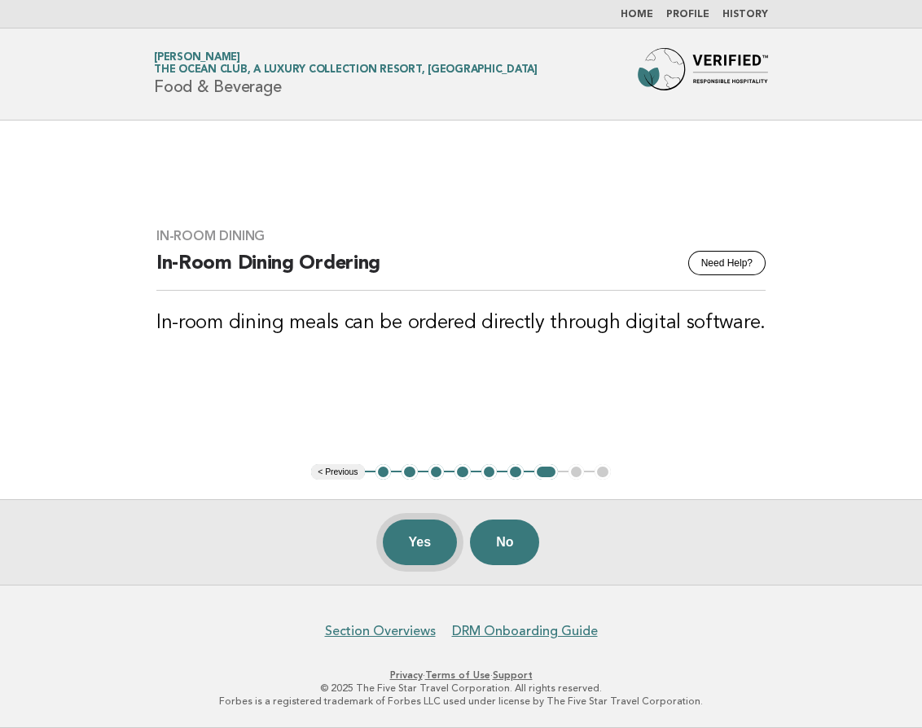
click at [403, 546] on button "Yes" at bounding box center [420, 543] width 75 height 46
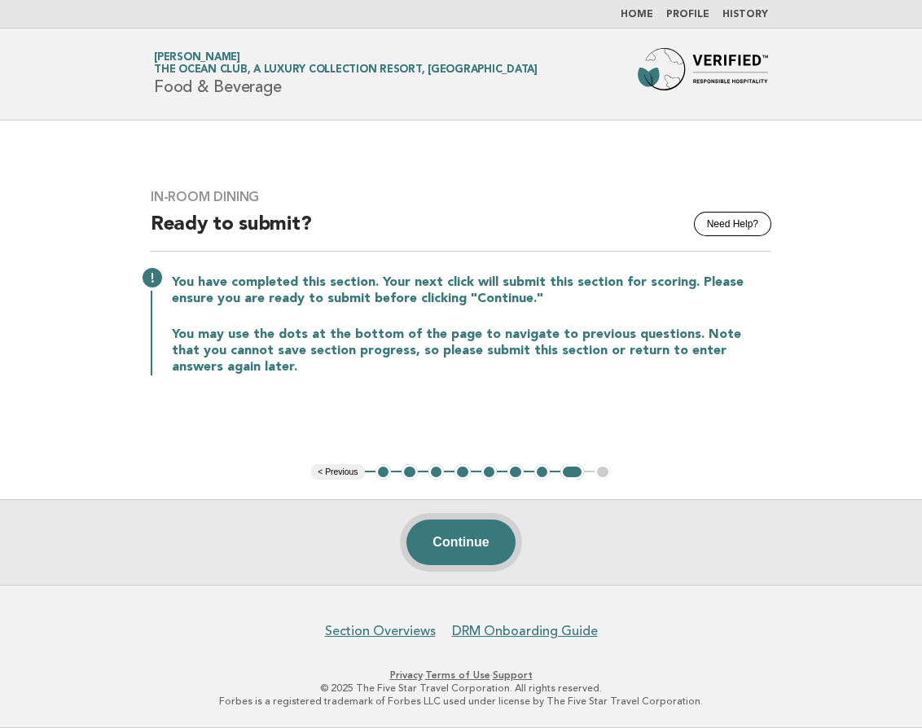
click at [450, 544] on button "Continue" at bounding box center [461, 543] width 108 height 46
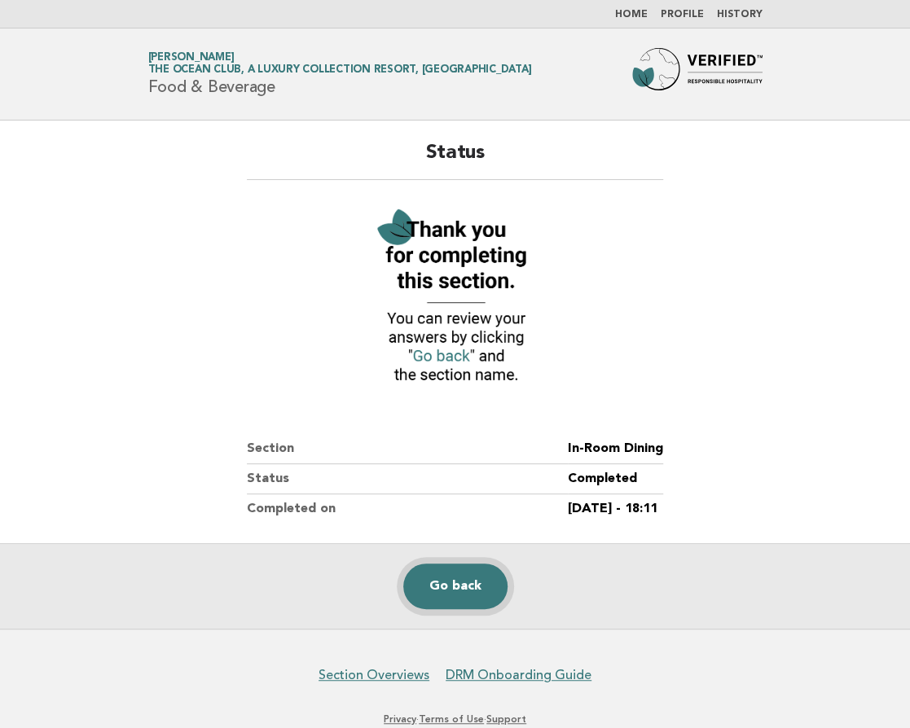
click at [448, 589] on link "Go back" at bounding box center [455, 587] width 104 height 46
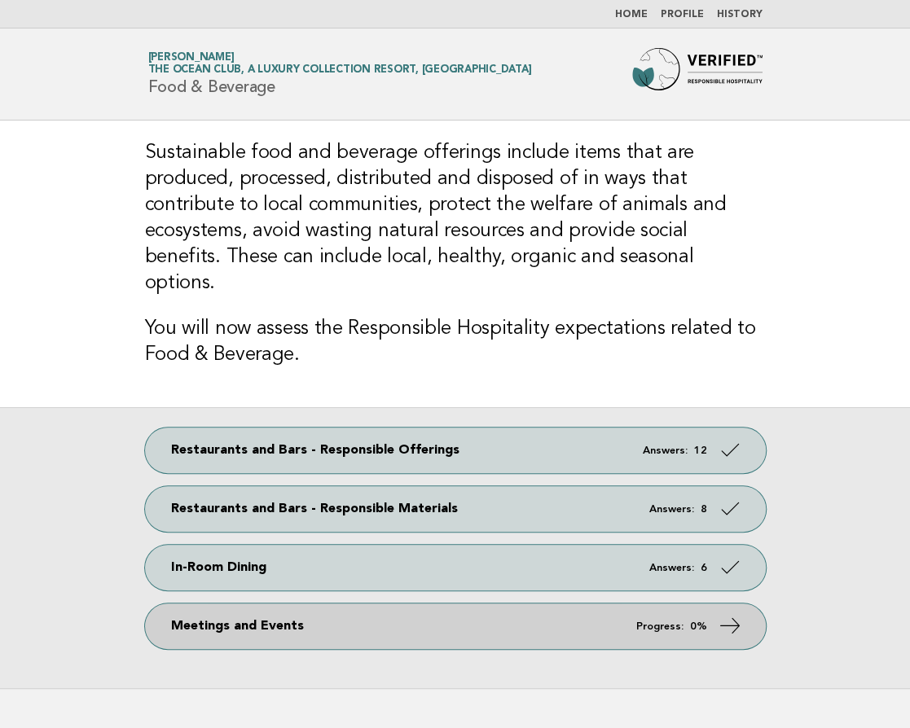
click at [456, 604] on link "Meetings and Events Progress: 0%" at bounding box center [455, 627] width 621 height 46
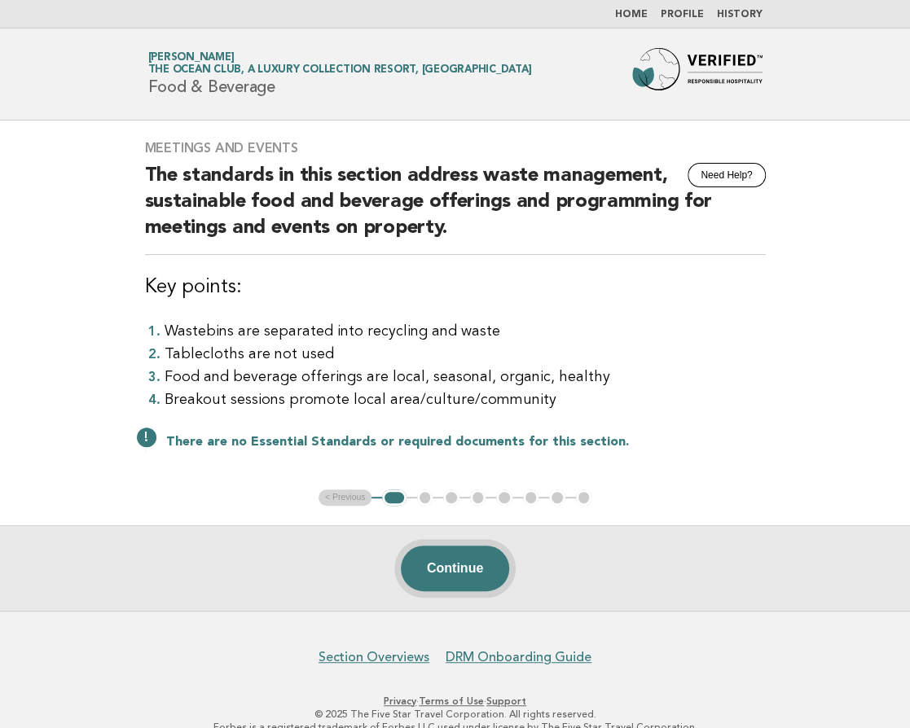
click at [446, 566] on button "Continue" at bounding box center [455, 569] width 108 height 46
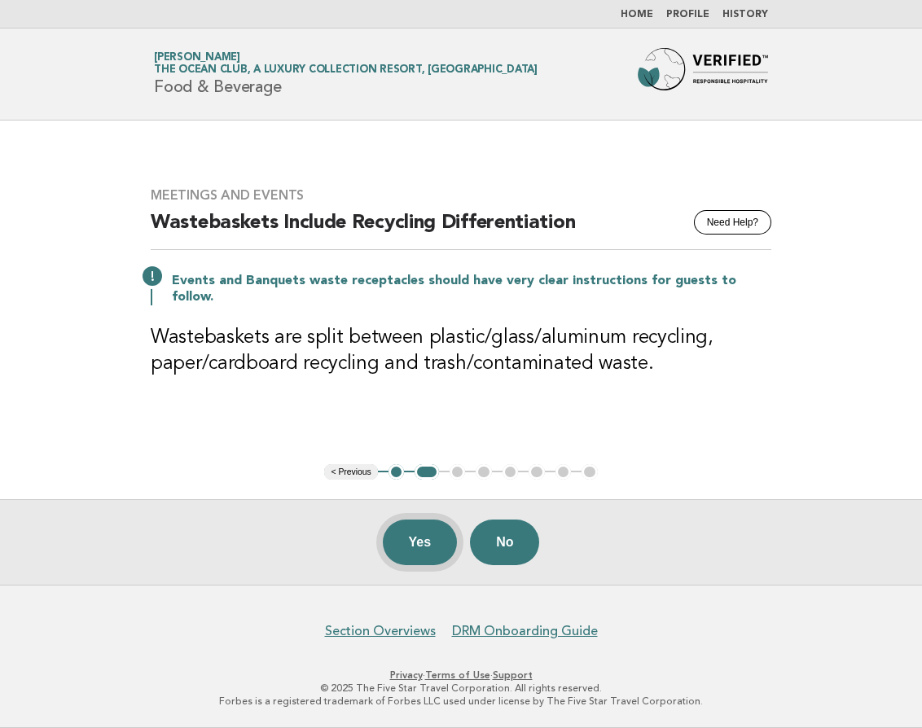
click at [416, 541] on button "Yes" at bounding box center [420, 543] width 75 height 46
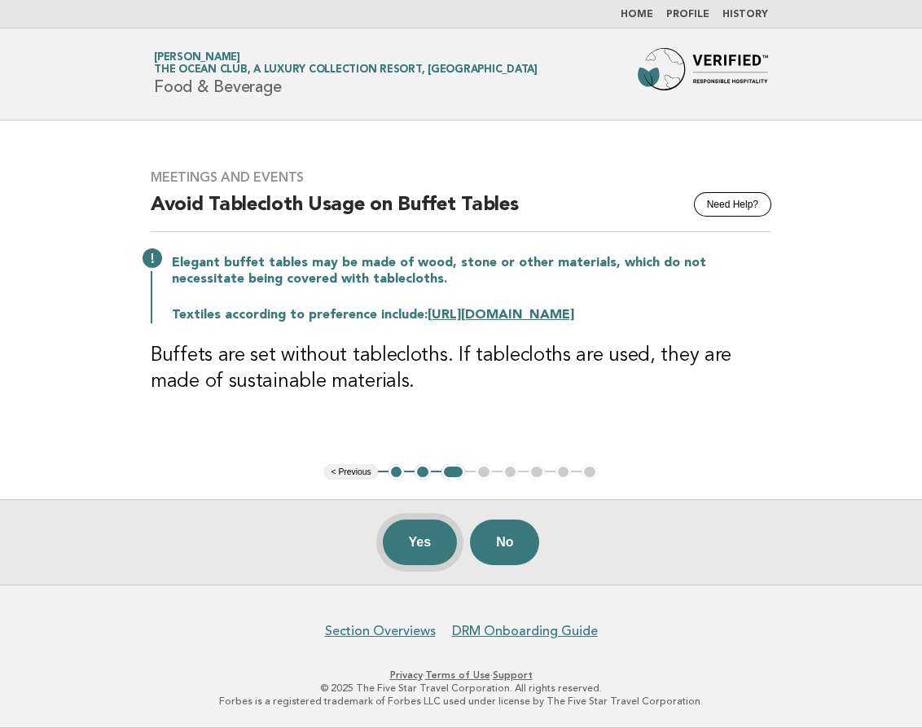
click at [415, 550] on button "Yes" at bounding box center [420, 543] width 75 height 46
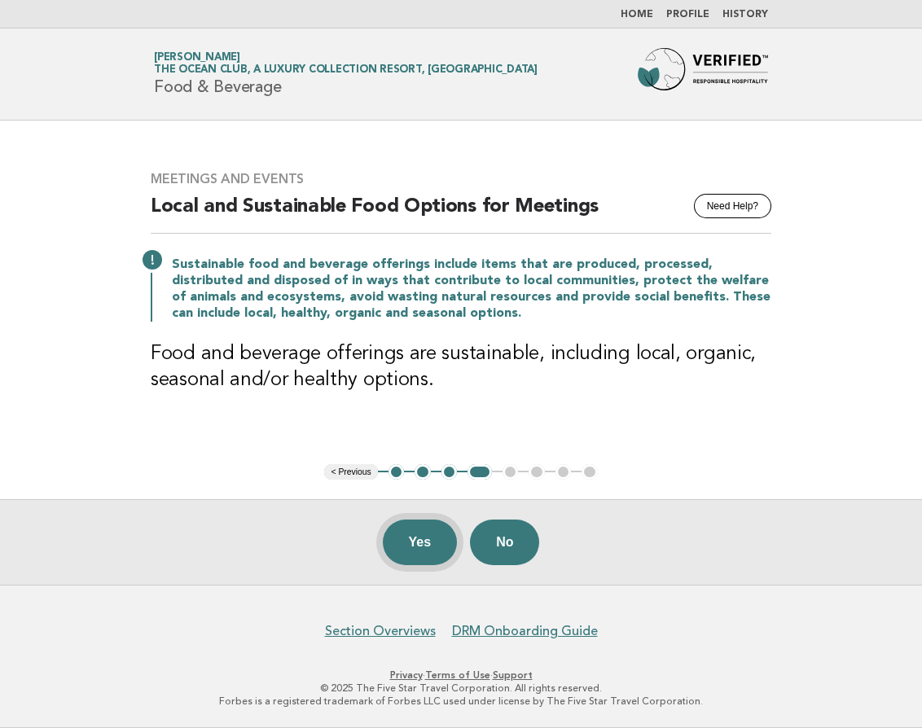
click at [415, 541] on button "Yes" at bounding box center [420, 543] width 75 height 46
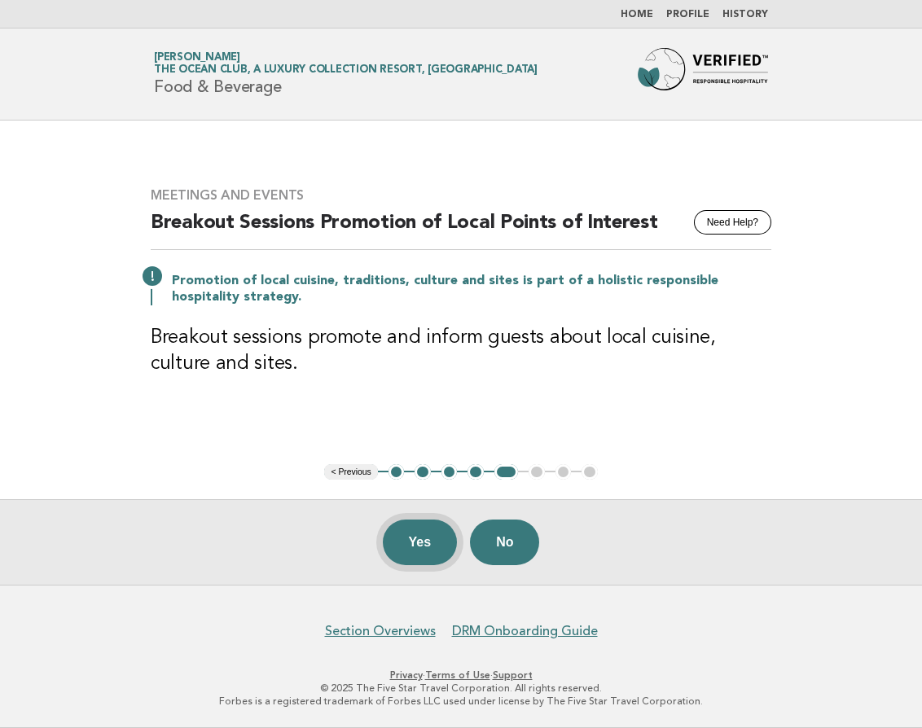
click at [411, 541] on button "Yes" at bounding box center [420, 543] width 75 height 46
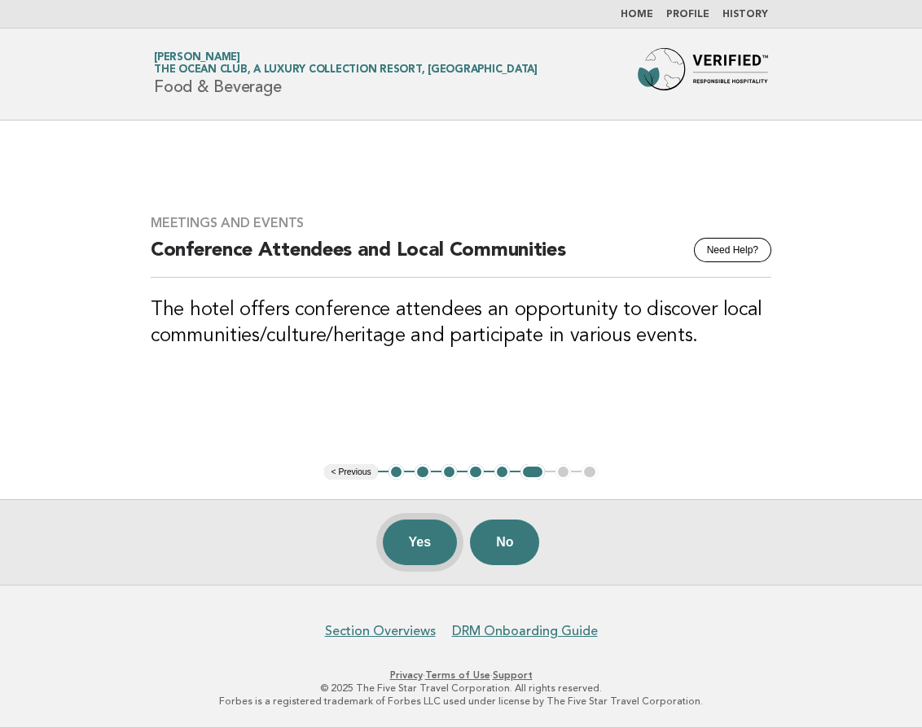
click at [419, 550] on button "Yes" at bounding box center [420, 543] width 75 height 46
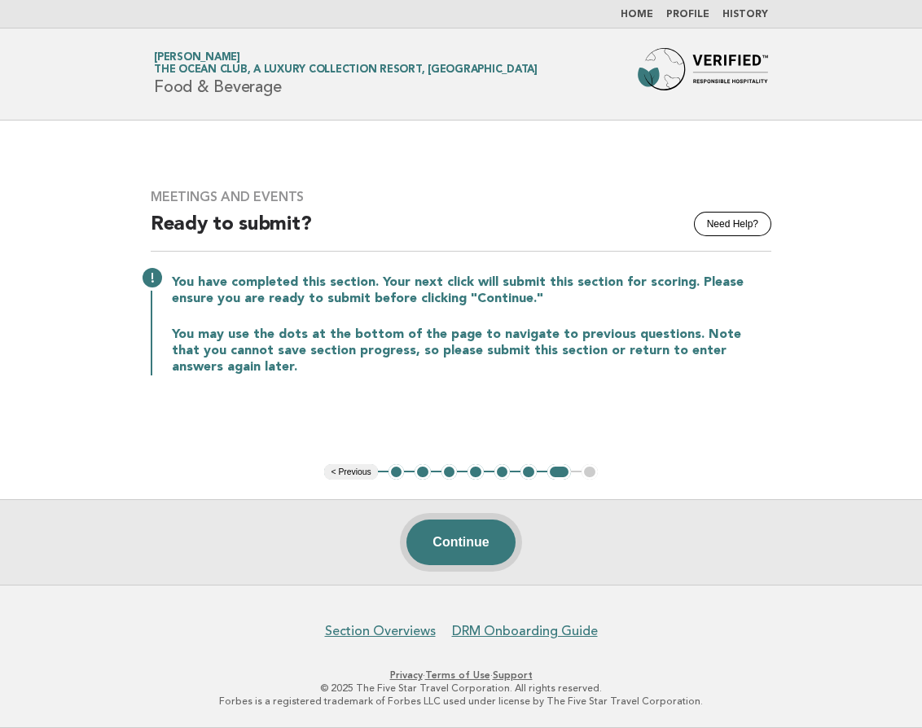
click at [469, 545] on button "Continue" at bounding box center [461, 543] width 108 height 46
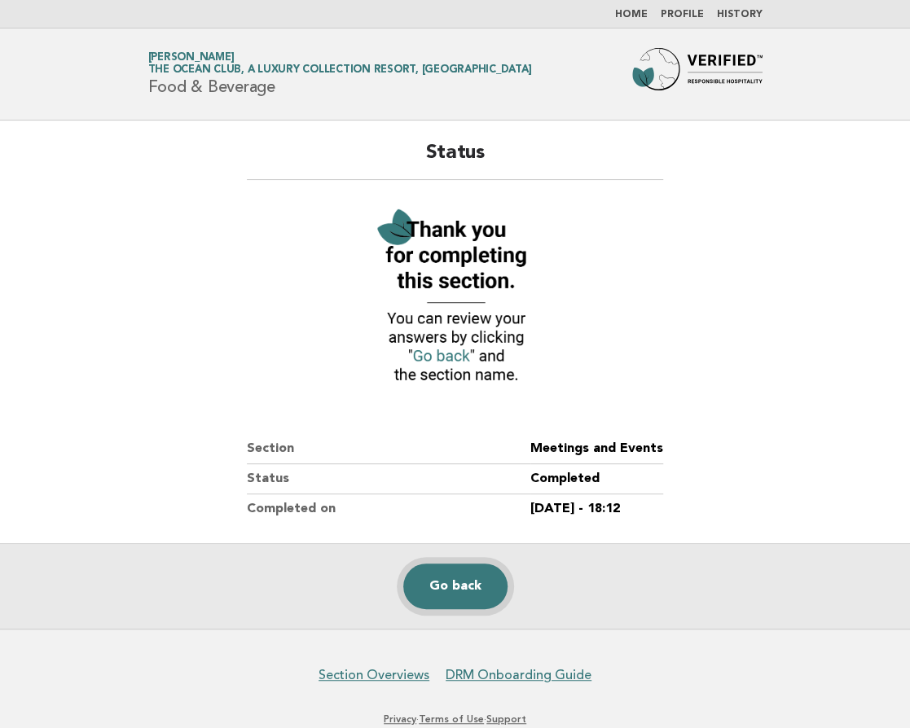
click at [463, 587] on link "Go back" at bounding box center [455, 587] width 104 height 46
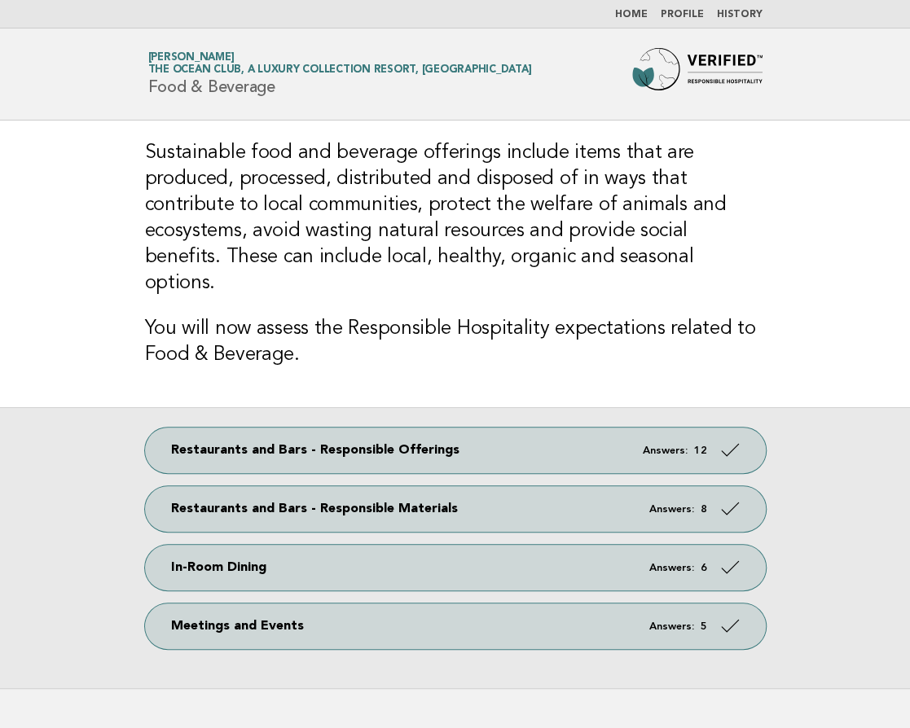
click at [641, 15] on link "Home" at bounding box center [631, 15] width 33 height 10
